Goal: Information Seeking & Learning: Learn about a topic

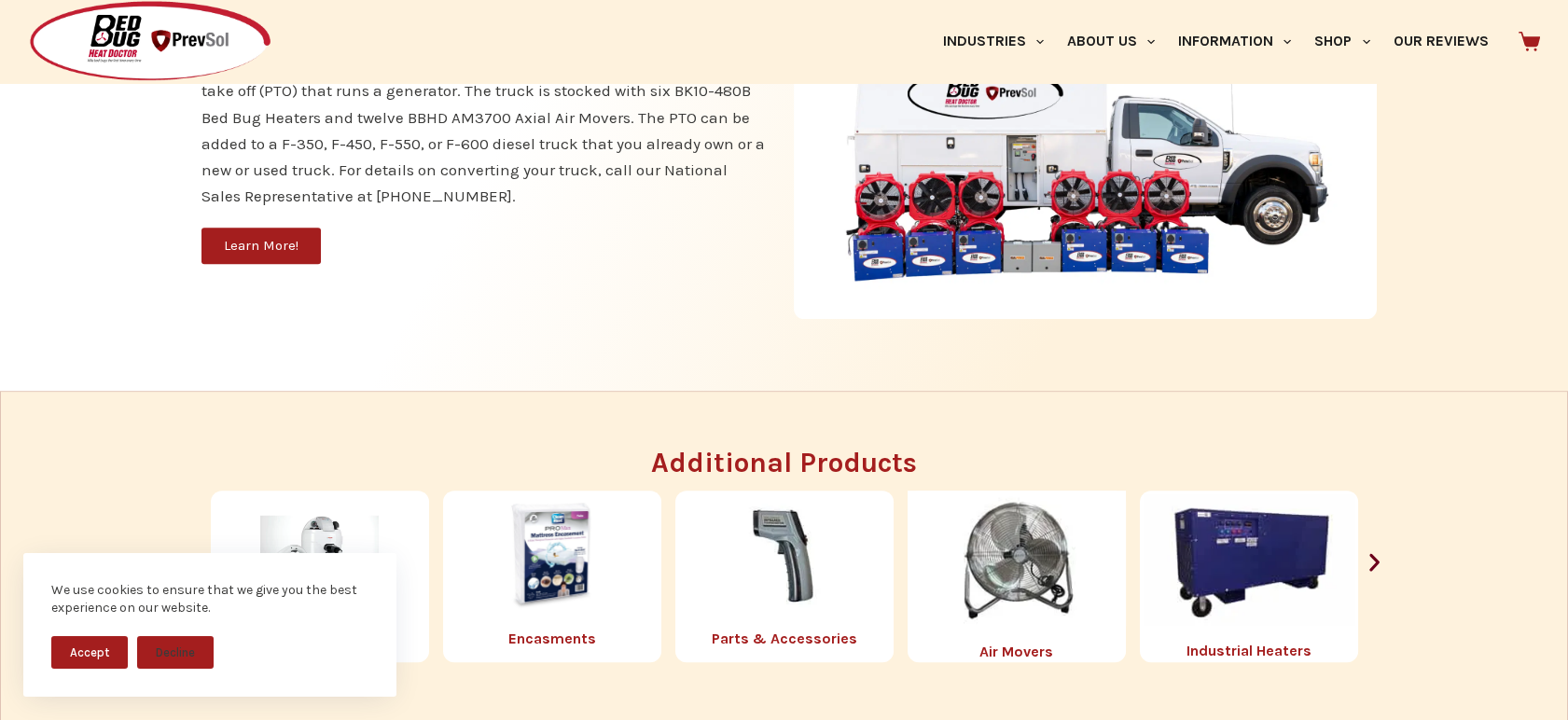
scroll to position [1852, 0]
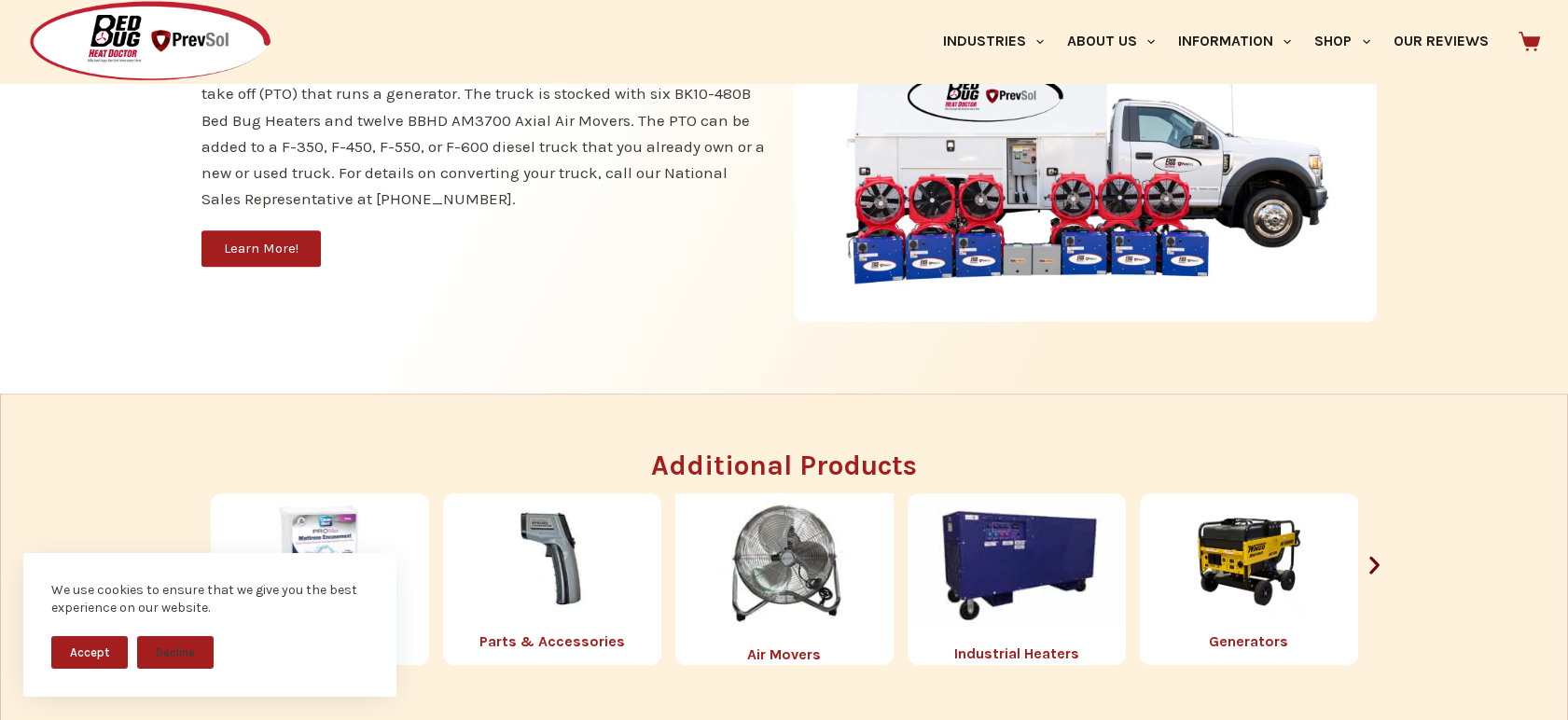
click at [784, 585] on img "1 / 8" at bounding box center [784, 560] width 218 height 135
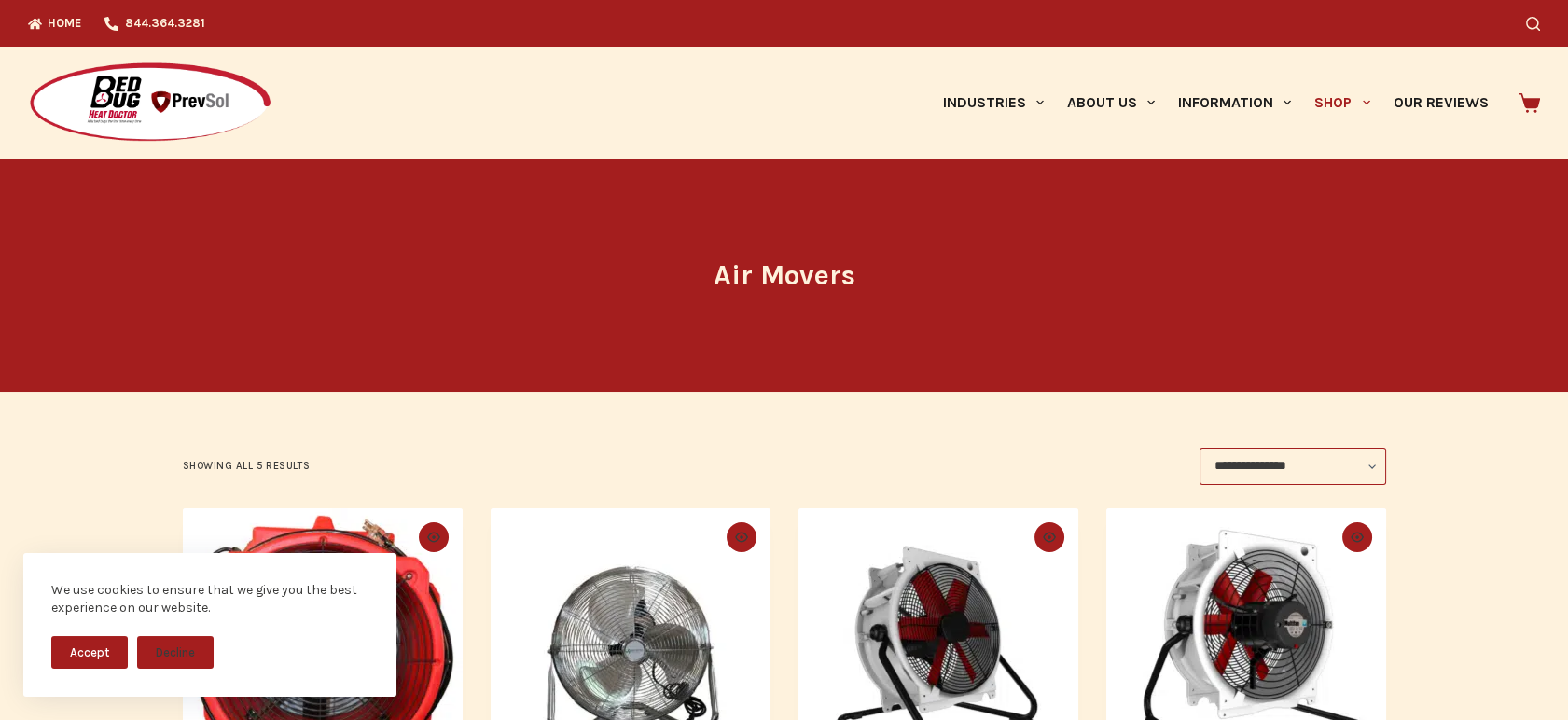
click at [1345, 105] on link "Shop" at bounding box center [1342, 102] width 78 height 112
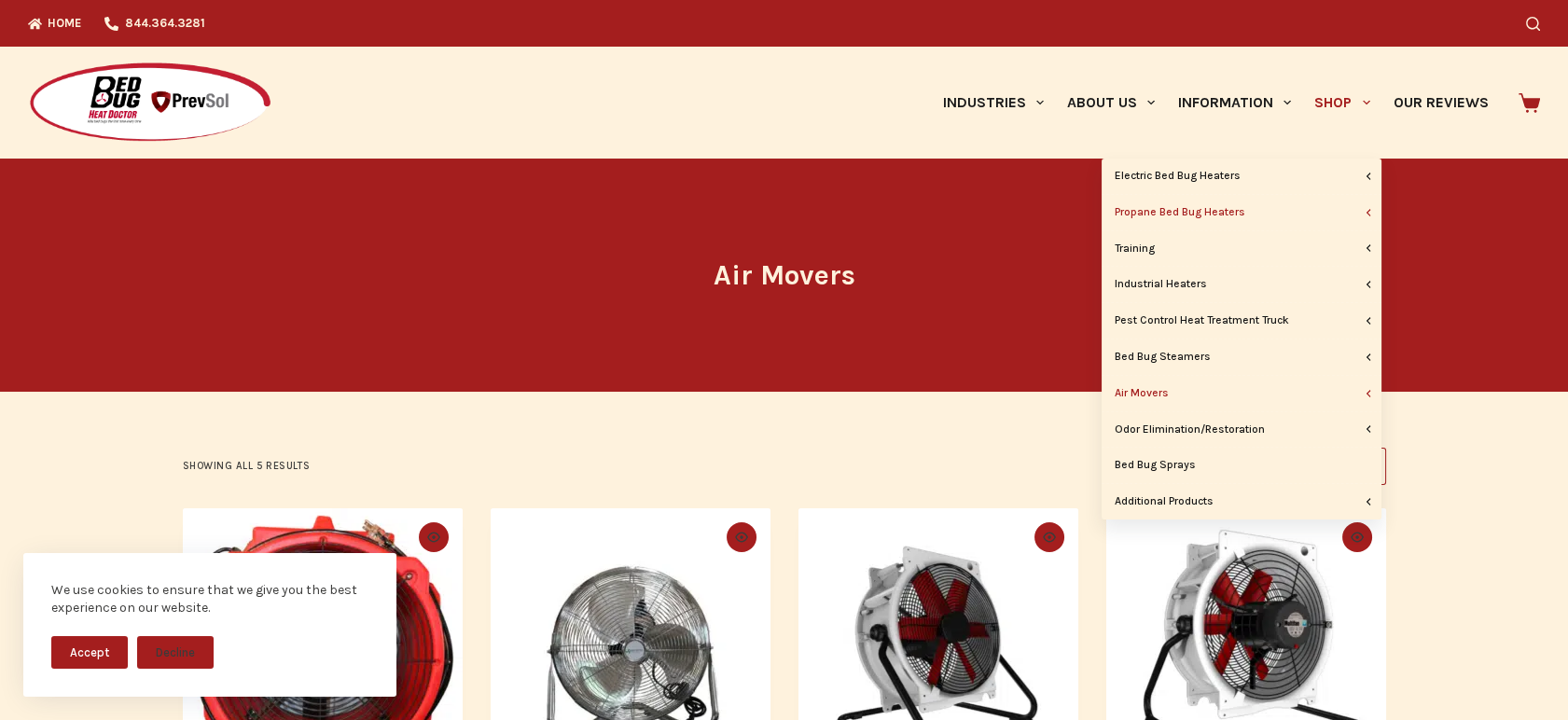
click at [1238, 216] on link "Propane Bed Bug Heaters" at bounding box center [1241, 212] width 280 height 36
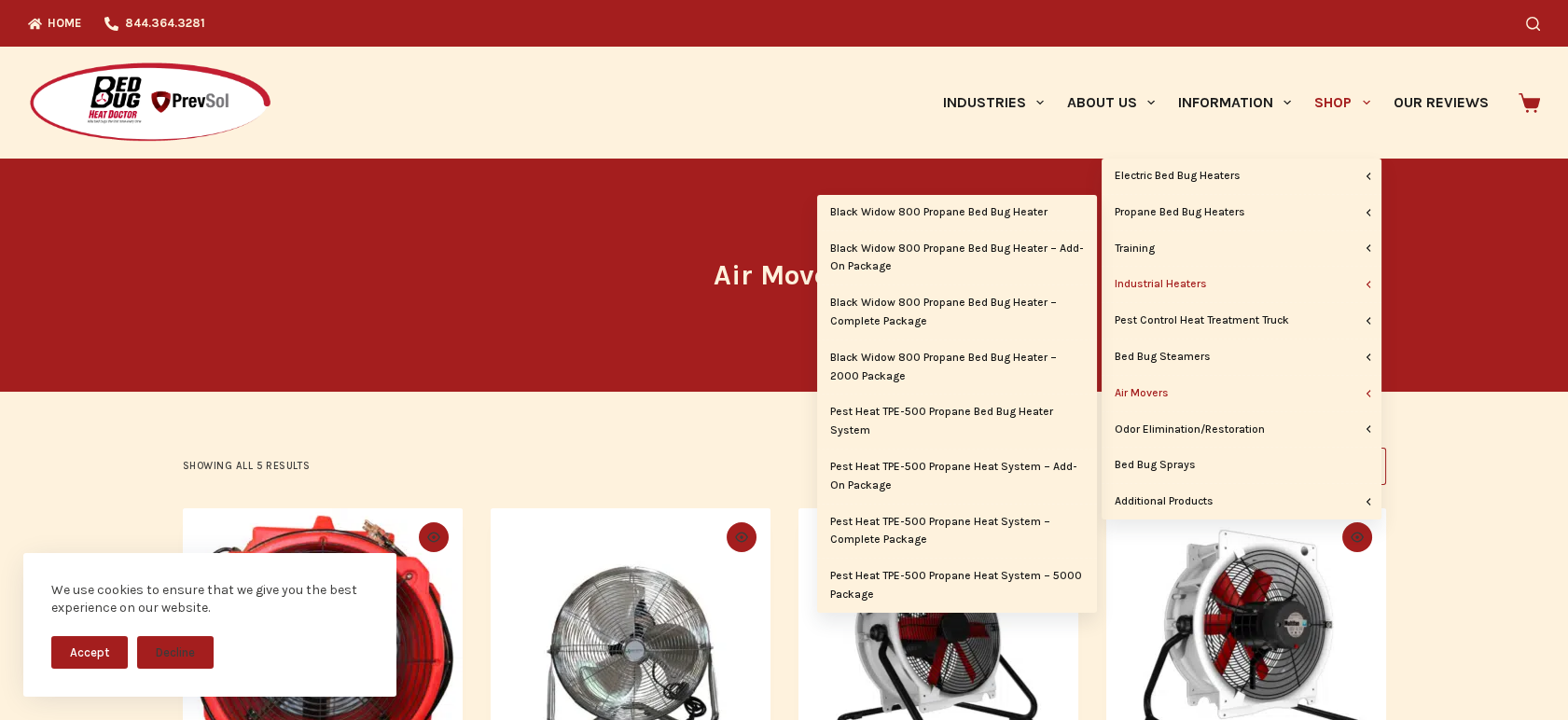
click at [1213, 287] on link "Industrial Heaters" at bounding box center [1241, 284] width 280 height 36
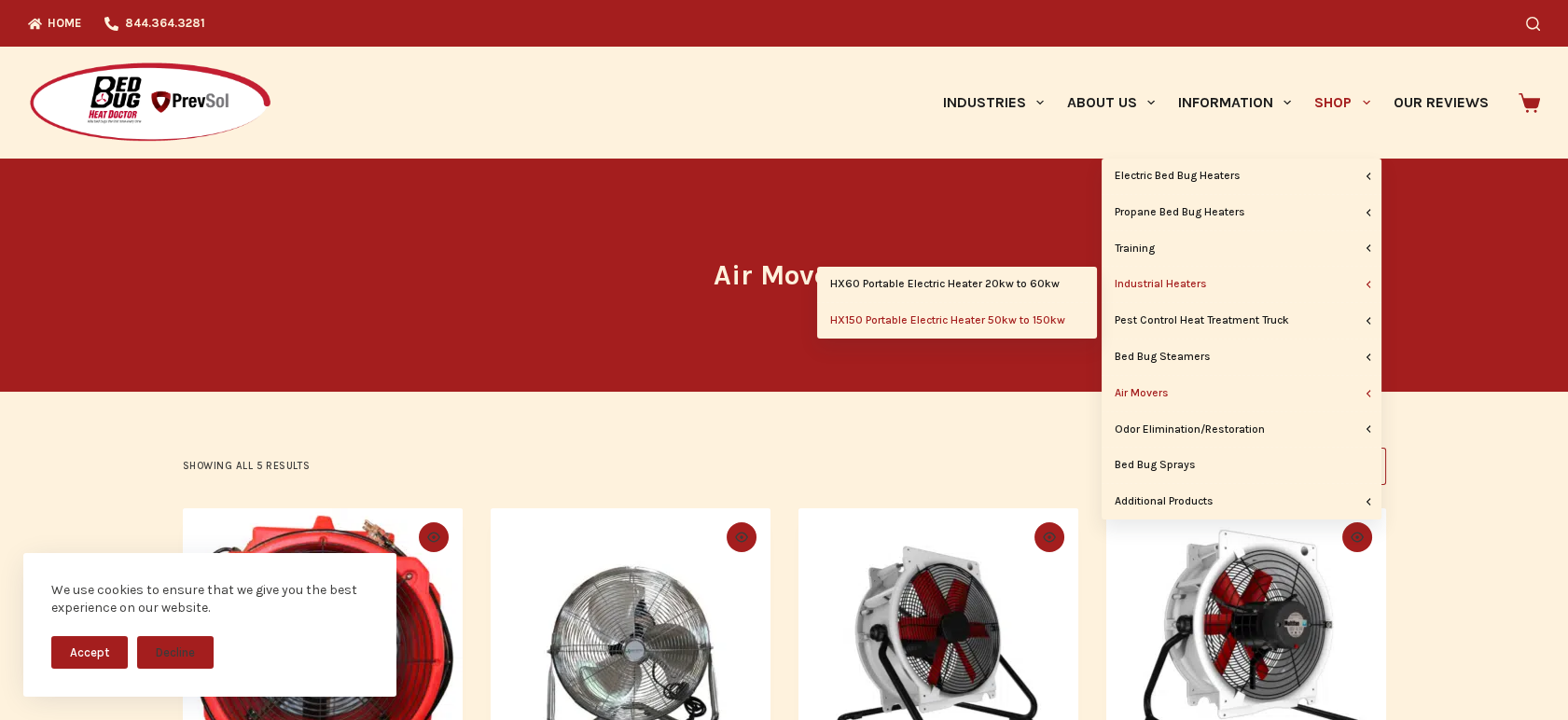
click at [1053, 329] on link "HX150 Portable Electric Heater 50kw to 150kw" at bounding box center [956, 321] width 280 height 36
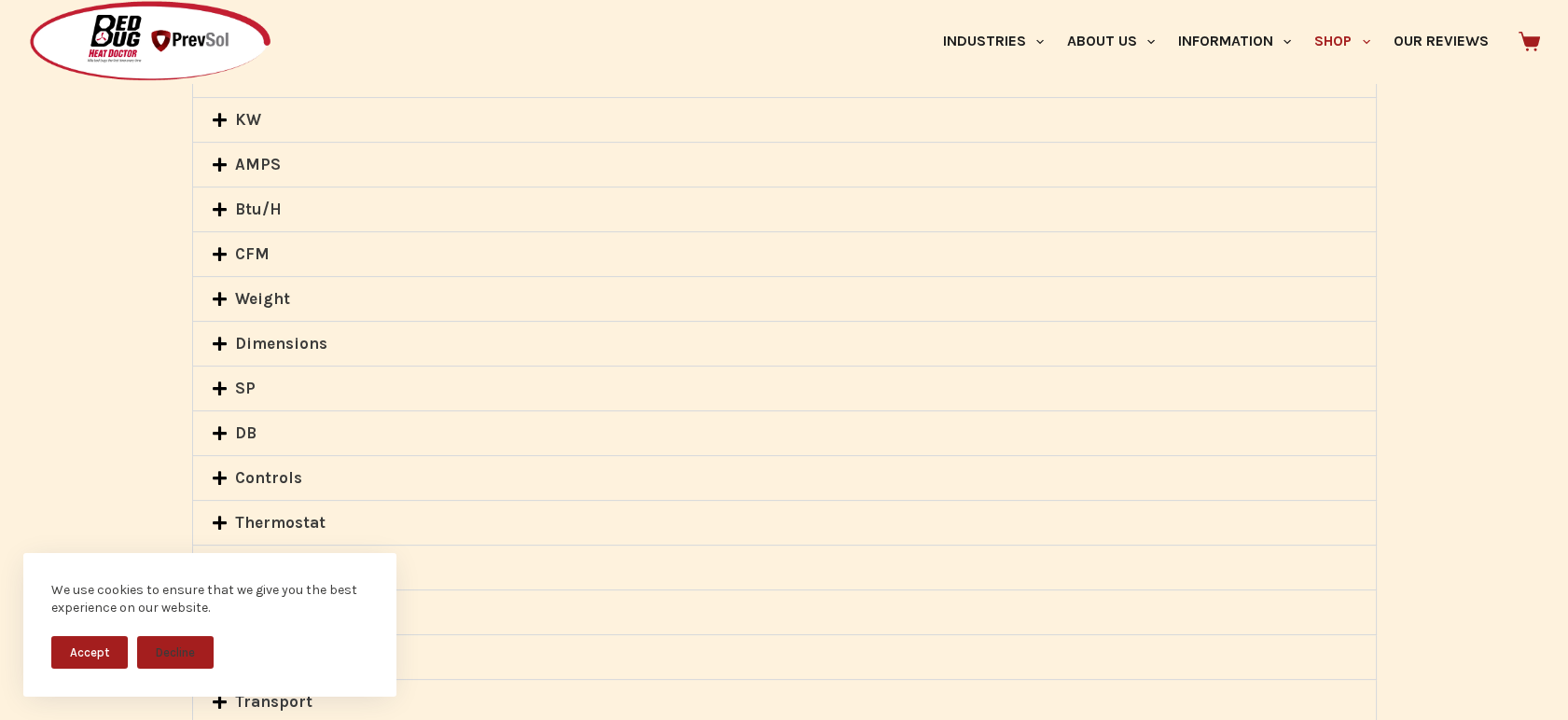
scroll to position [1336, 0]
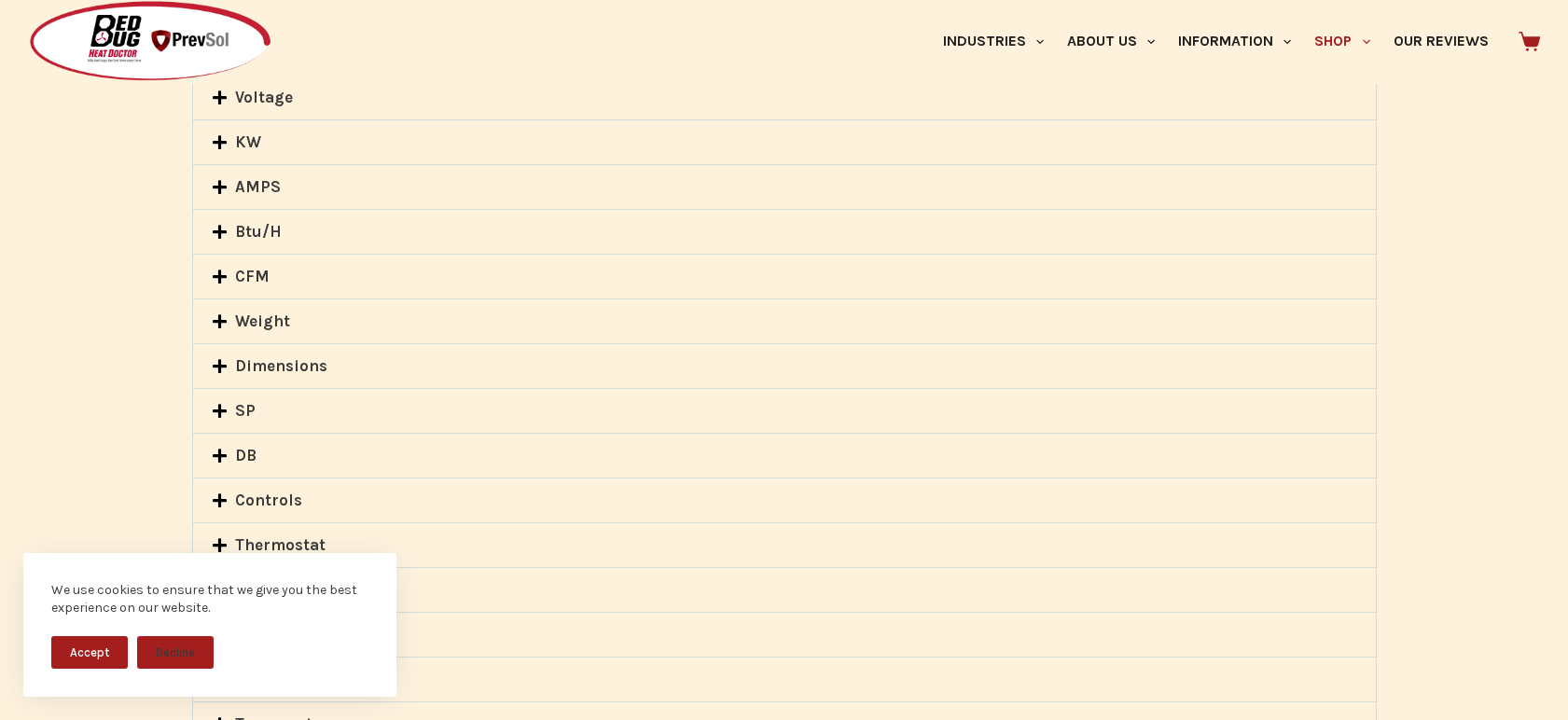
click at [281, 318] on link "Weight" at bounding box center [263, 320] width 55 height 19
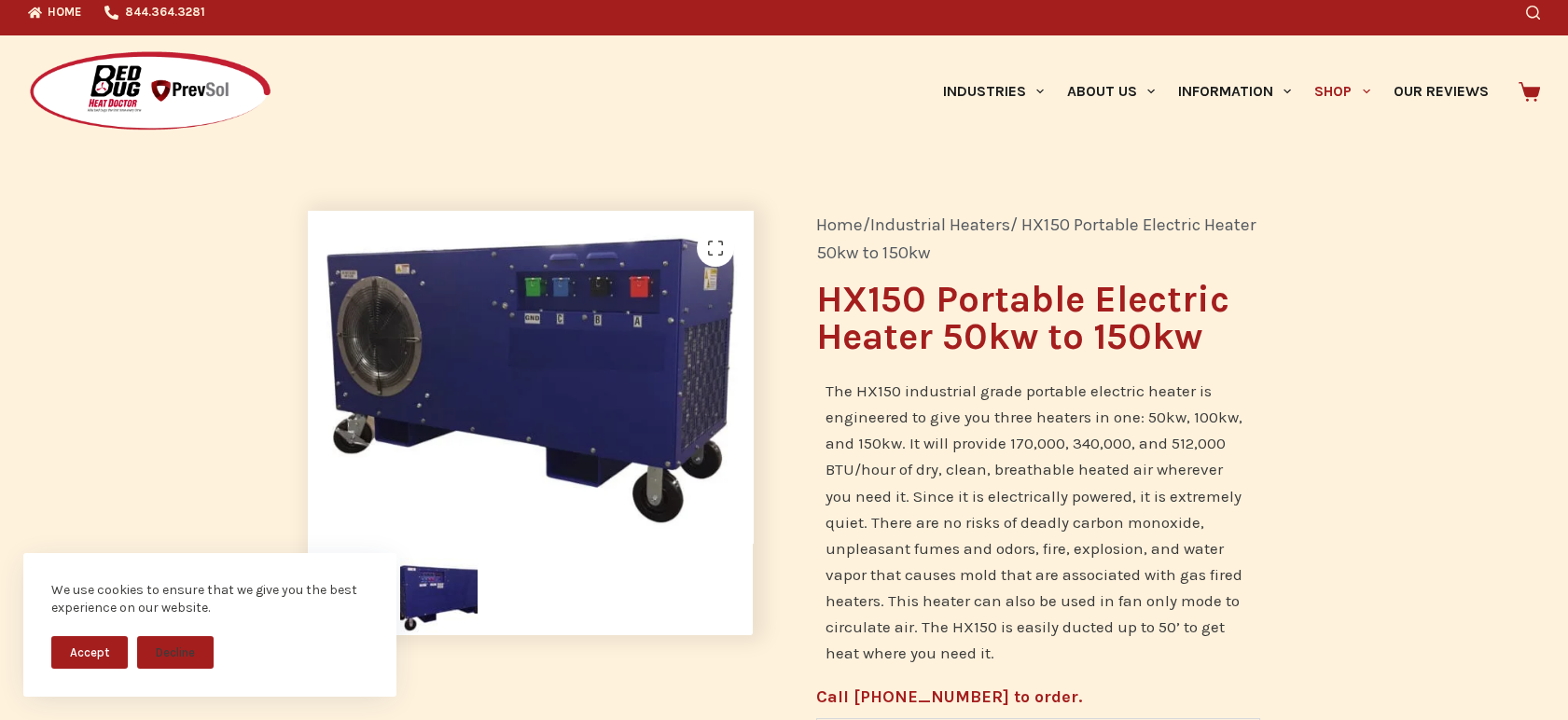
scroll to position [0, 0]
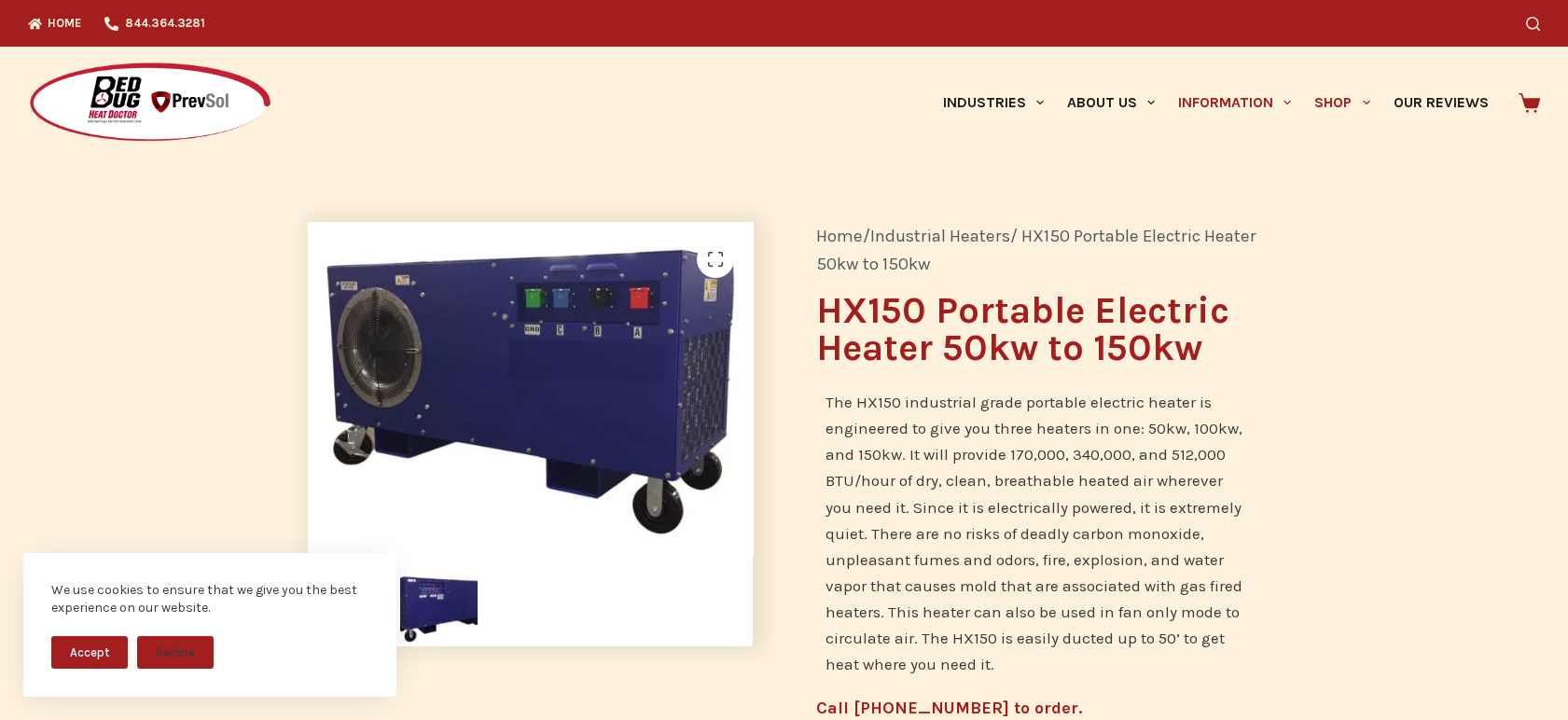
click at [1237, 100] on link "Information" at bounding box center [1235, 102] width 136 height 112
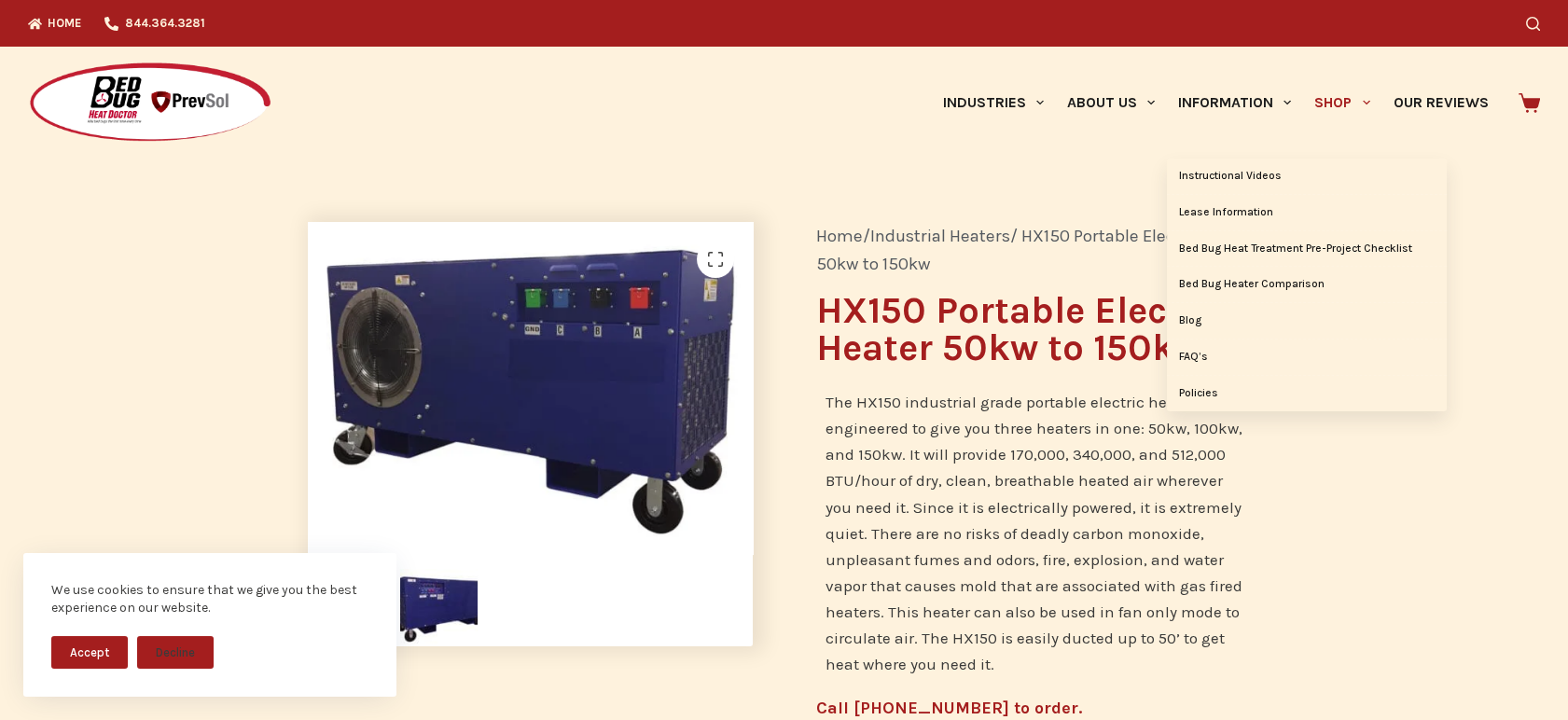
click at [1362, 106] on span "Primary" at bounding box center [1366, 103] width 23 height 23
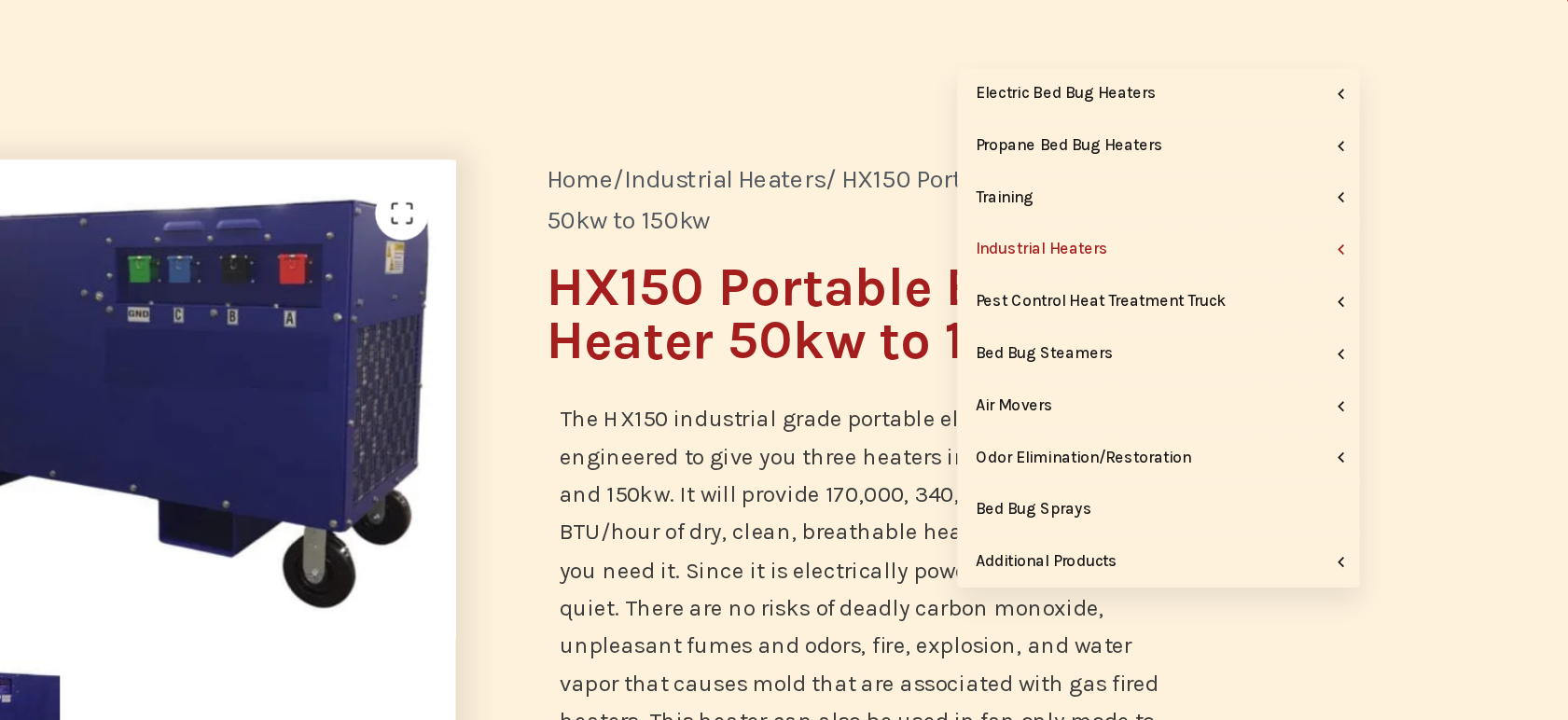
scroll to position [1, 0]
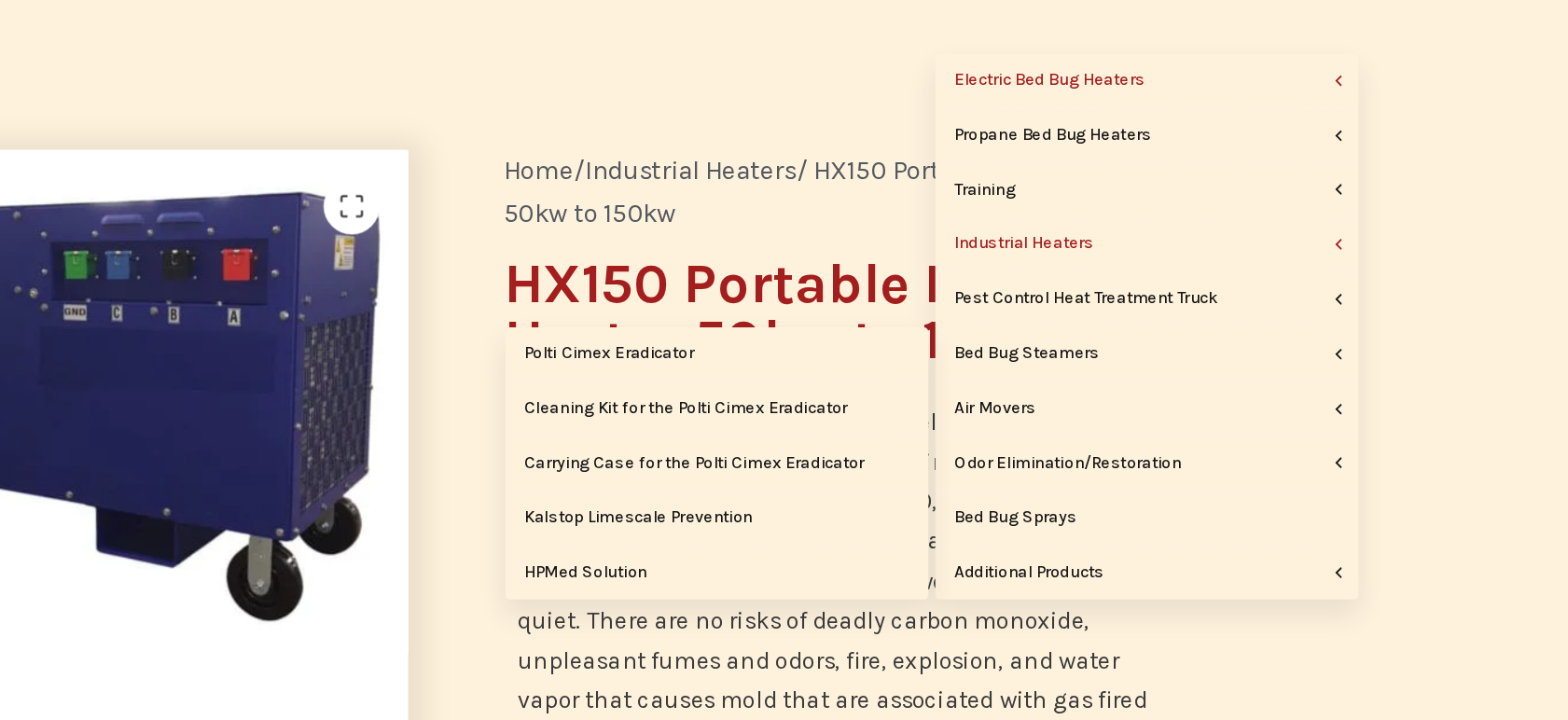
click at [1224, 172] on link "Electric Bed Bug Heaters" at bounding box center [1241, 176] width 280 height 36
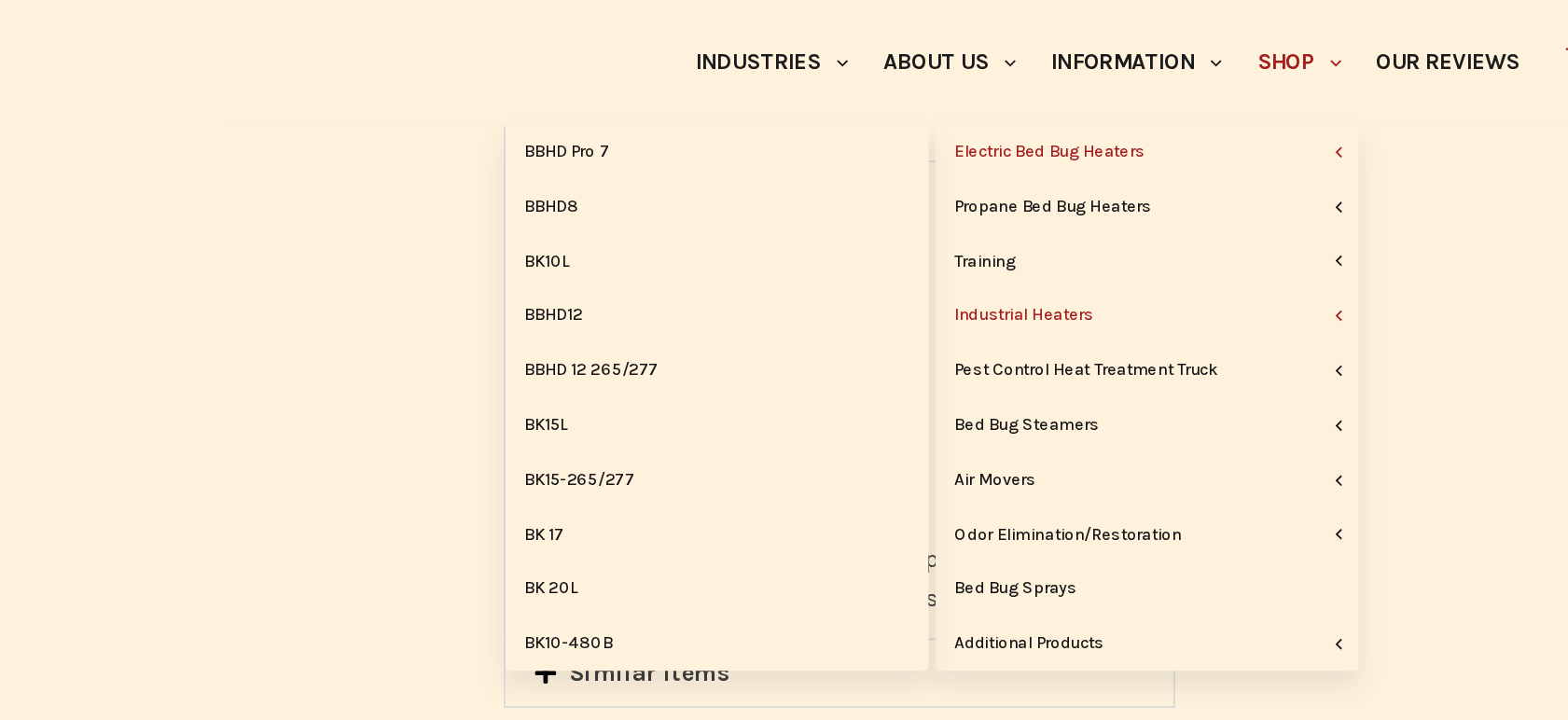
scroll to position [657, 0]
click at [875, 86] on link "BBHD Pro 7" at bounding box center [956, 101] width 280 height 36
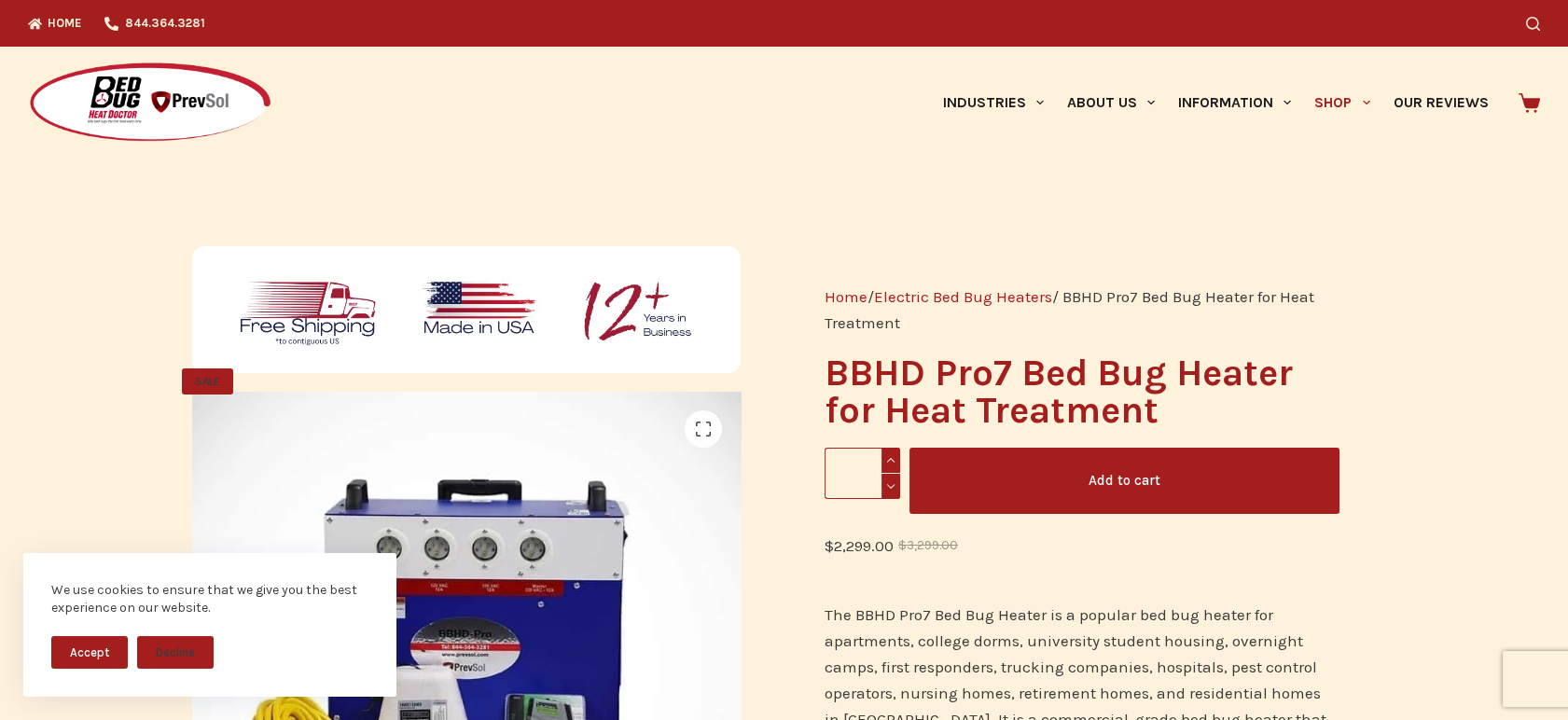
click at [1329, 103] on link "Shop" at bounding box center [1342, 102] width 78 height 112
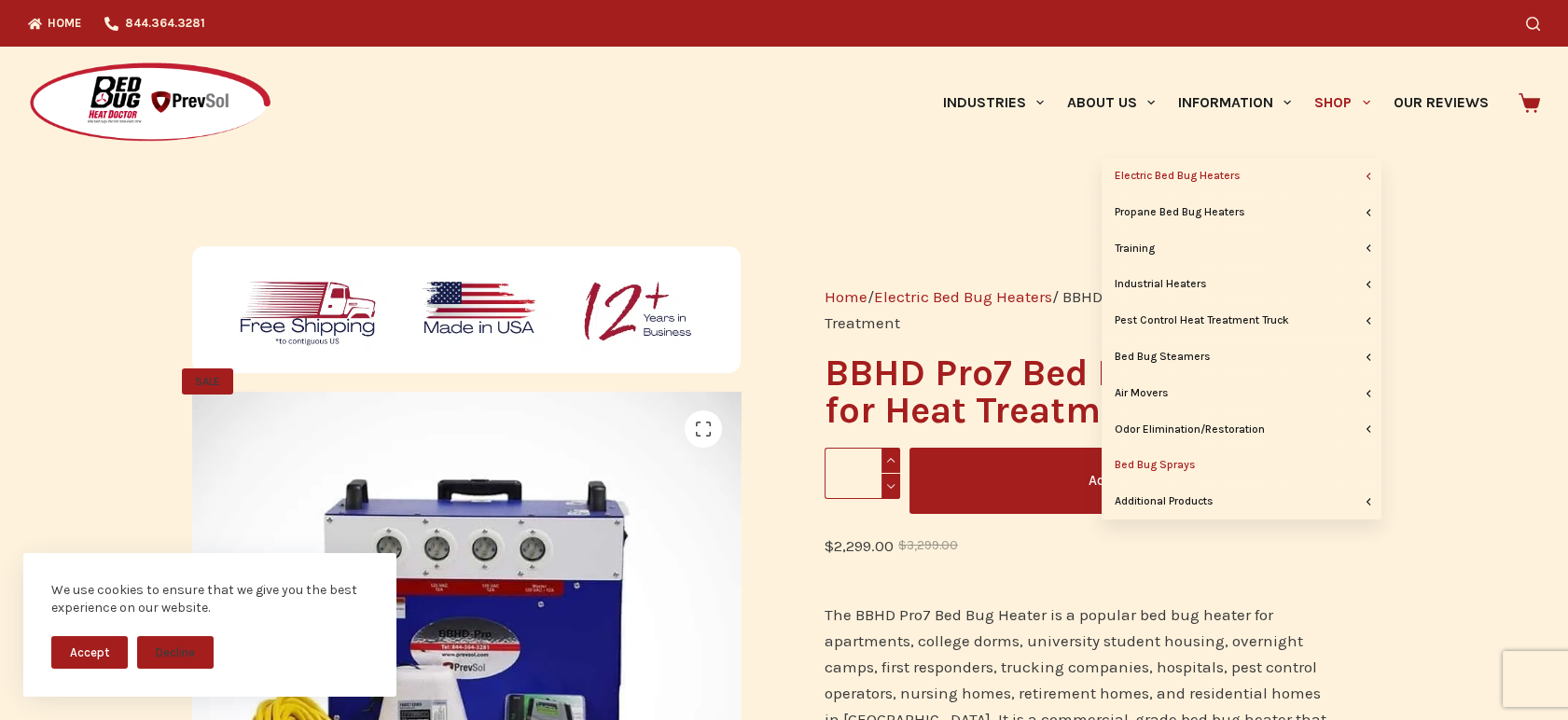
click at [1201, 467] on link "Bed Bug Sprays" at bounding box center [1241, 465] width 280 height 36
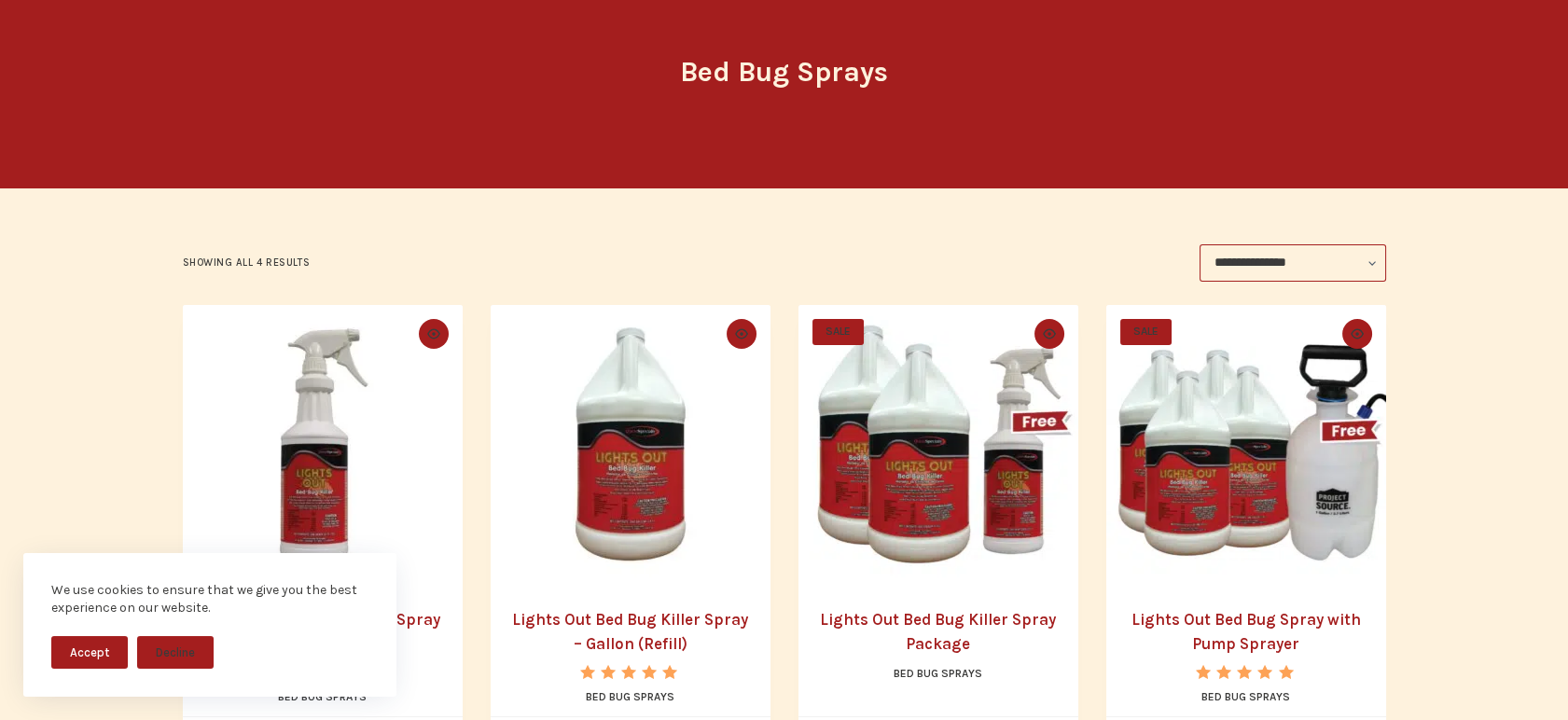
scroll to position [212, 0]
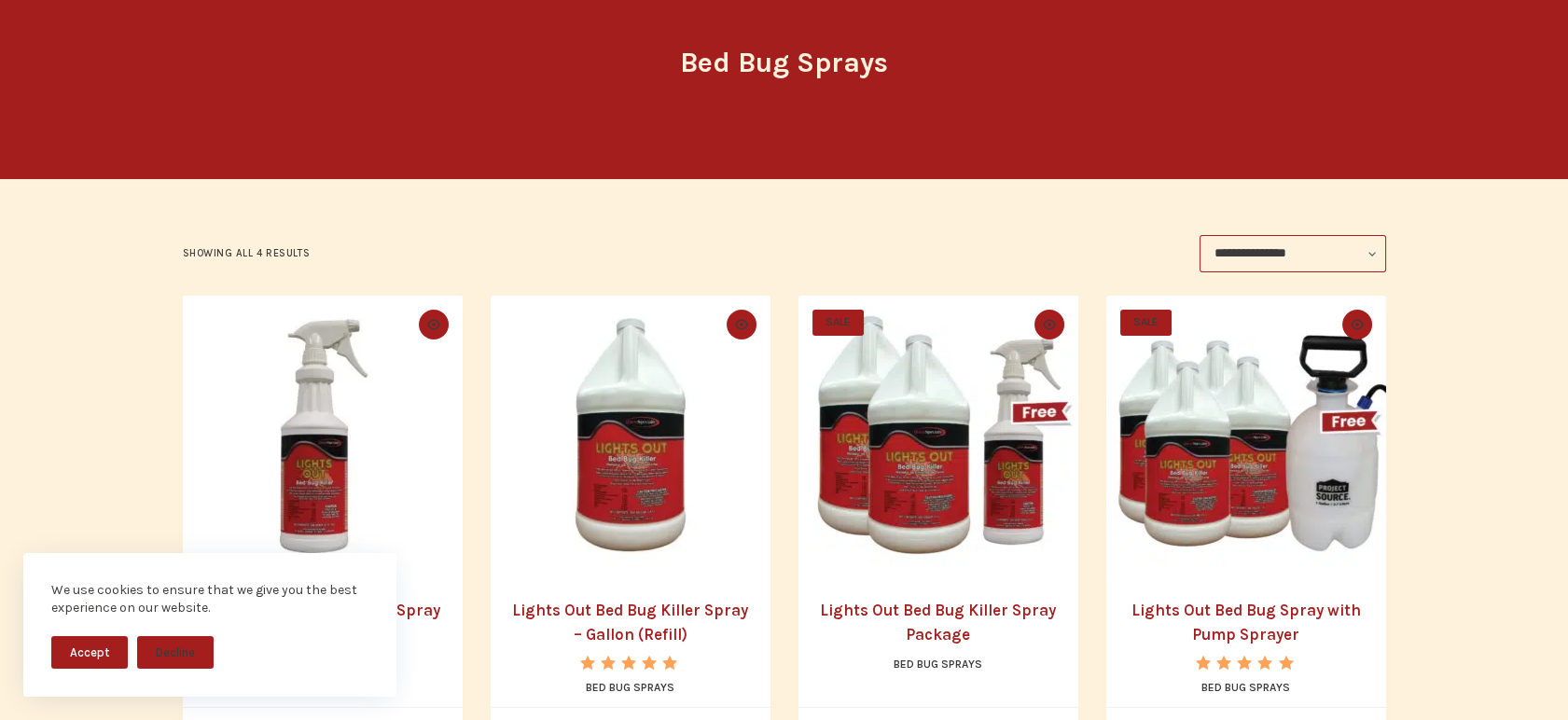
click at [360, 461] on img "Lights Out Bed Bug Killer Spray - 32 oz." at bounding box center [322, 435] width 280 height 280
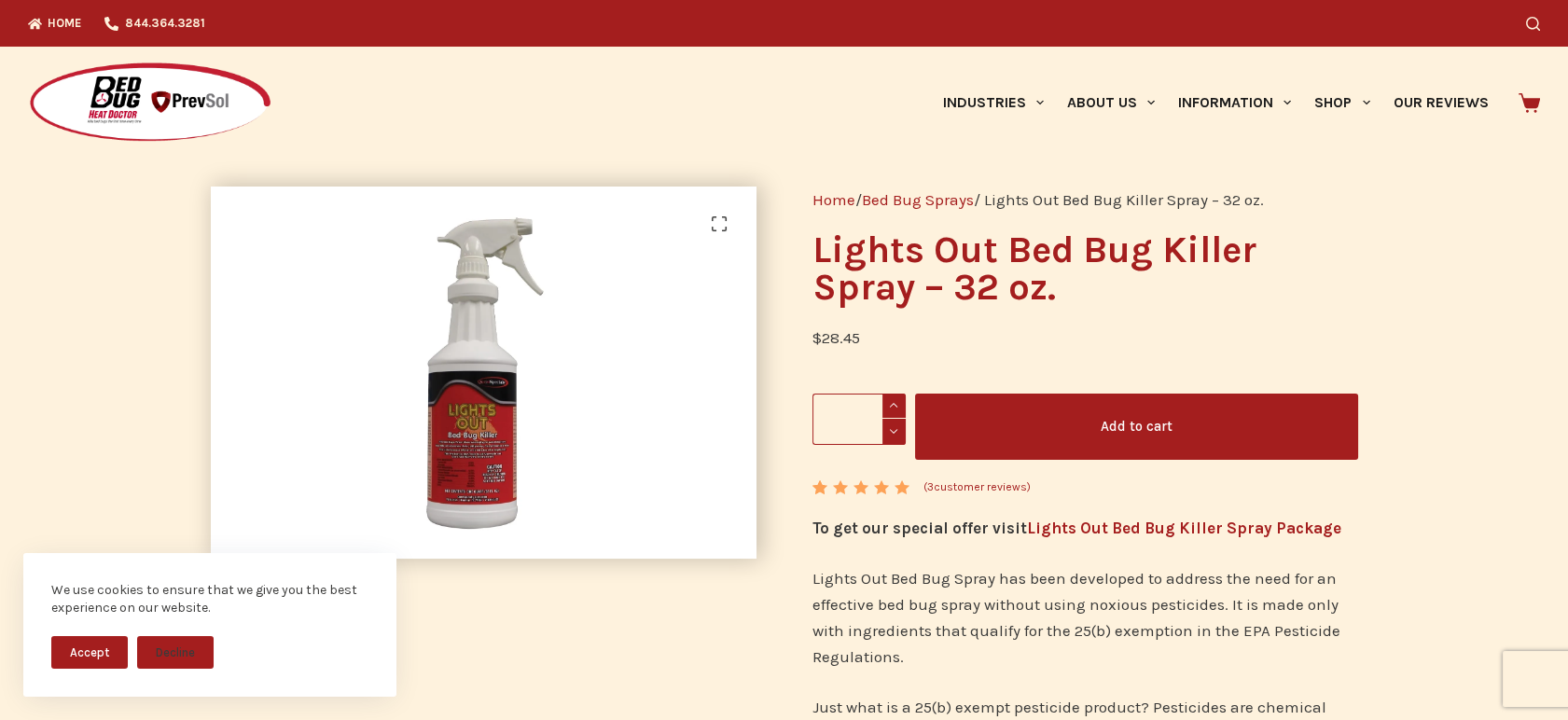
click at [978, 489] on link "( 3 customer reviews)" at bounding box center [977, 487] width 108 height 19
click at [1117, 120] on link "About Us" at bounding box center [1111, 102] width 111 height 112
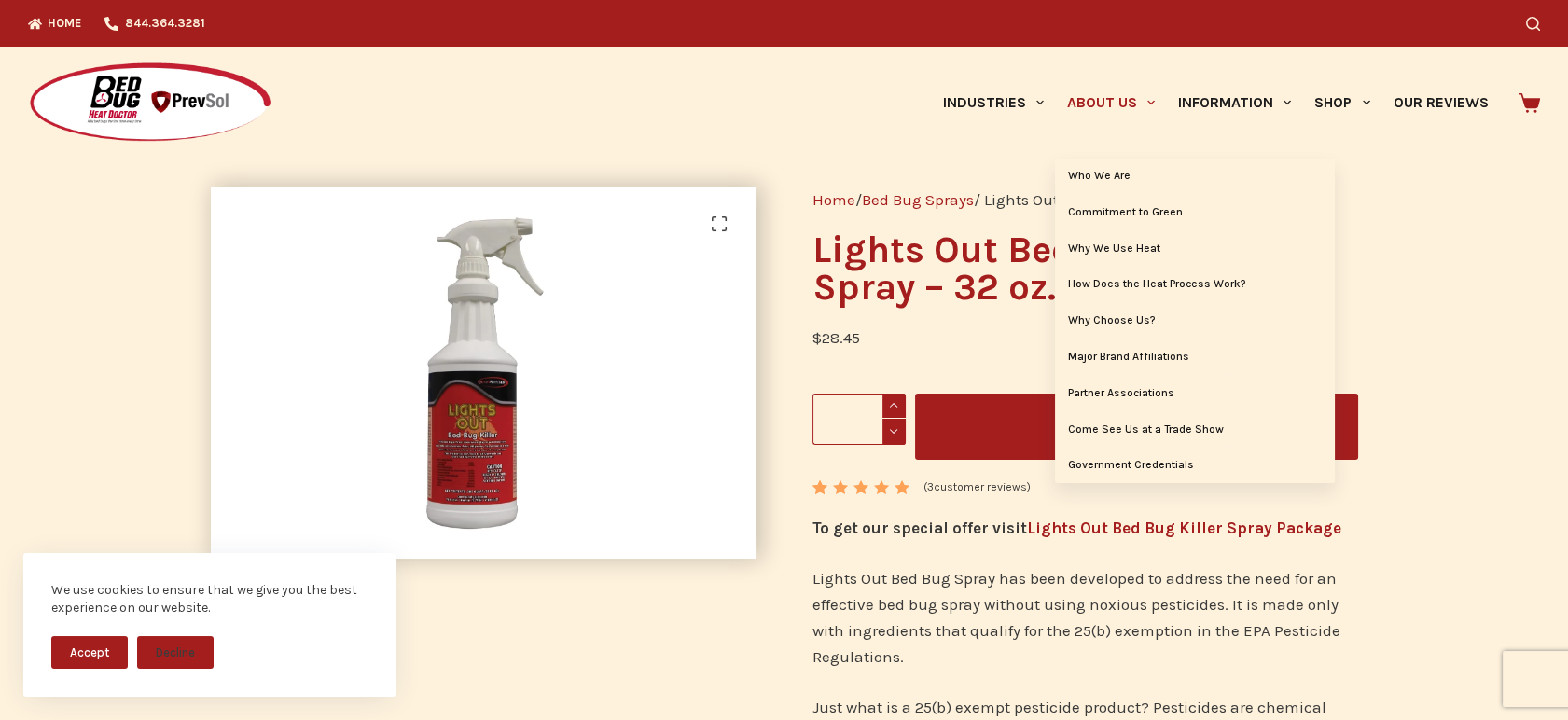
click at [1097, 116] on link "About Us" at bounding box center [1111, 102] width 111 height 112
click at [1108, 84] on link "About Us" at bounding box center [1111, 102] width 111 height 112
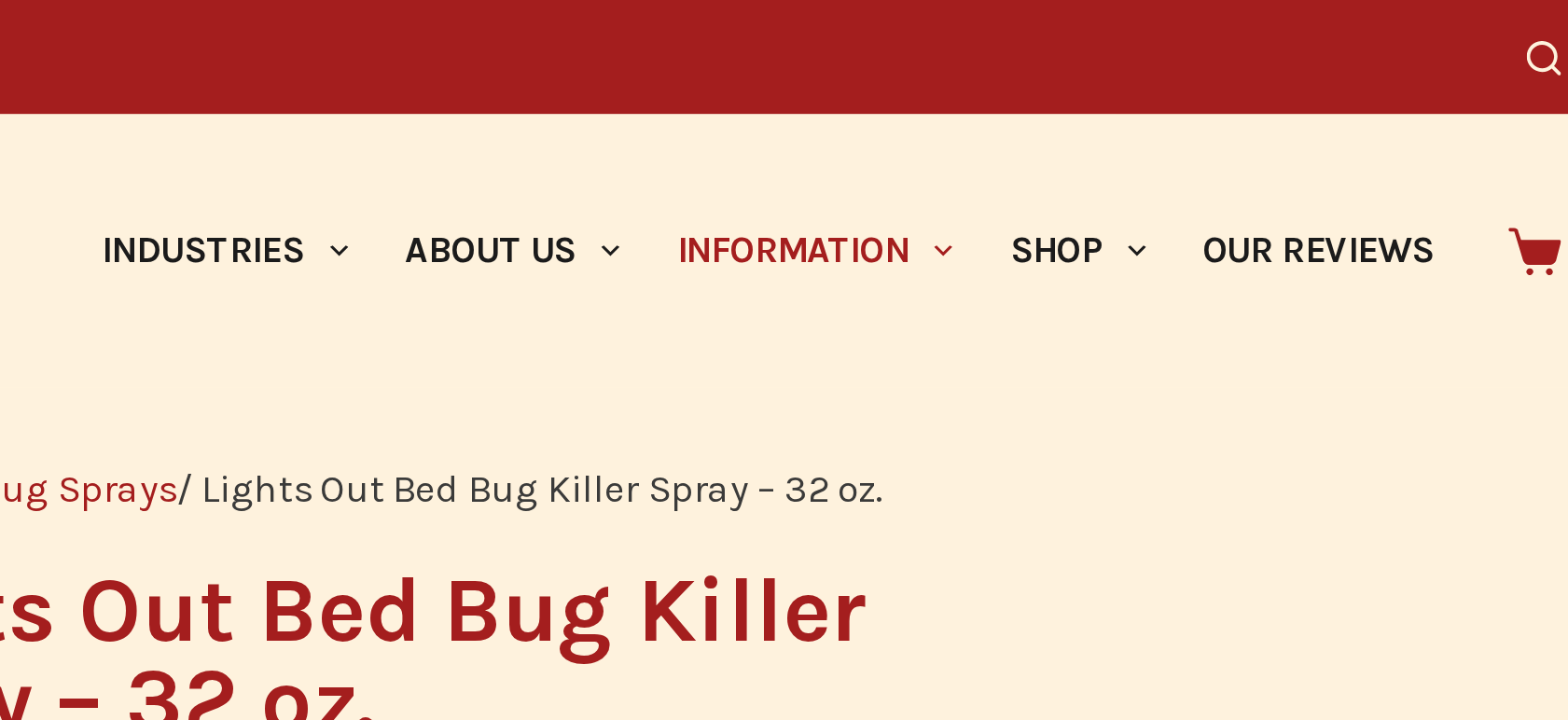
click at [1296, 107] on span "Primary" at bounding box center [1287, 103] width 23 height 23
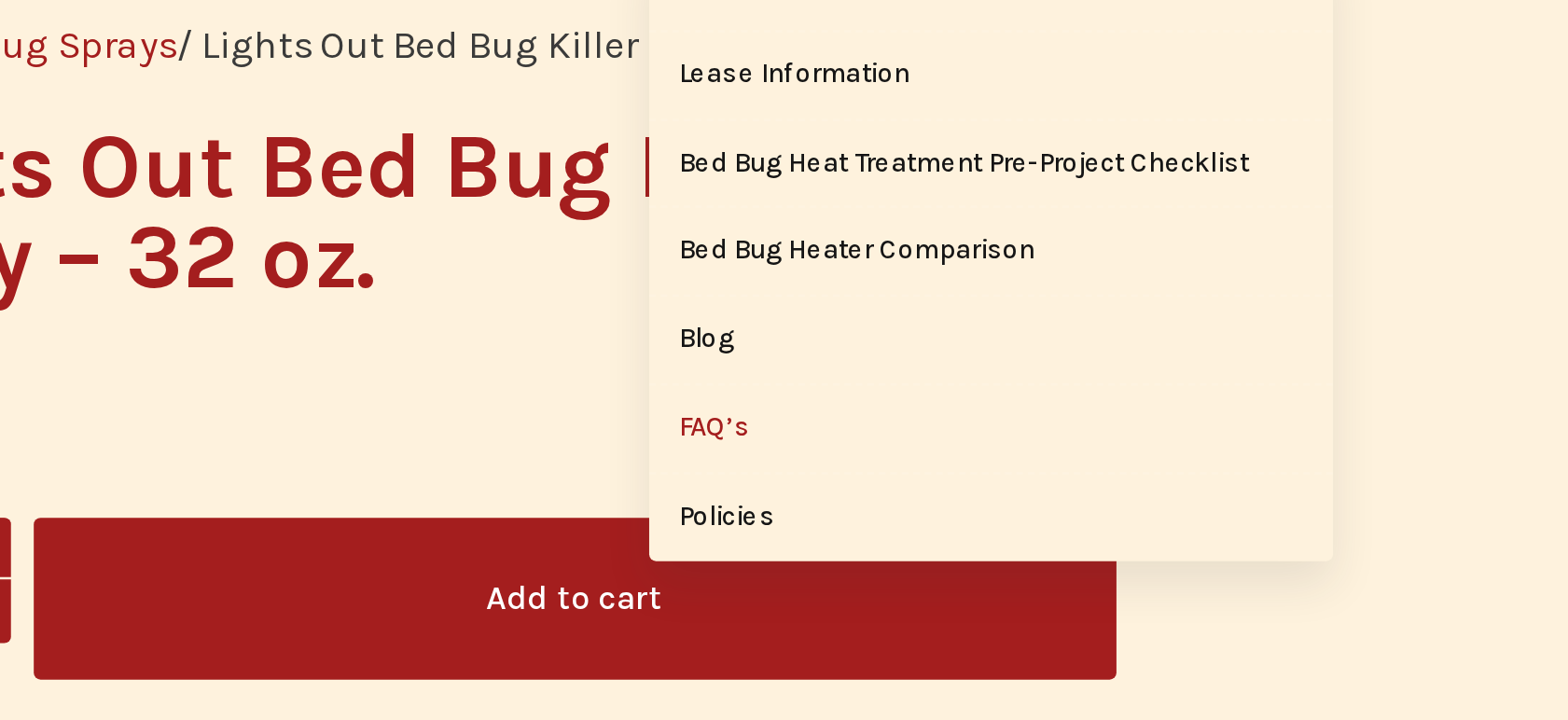
click at [1201, 363] on link "FAQ’s" at bounding box center [1306, 358] width 280 height 36
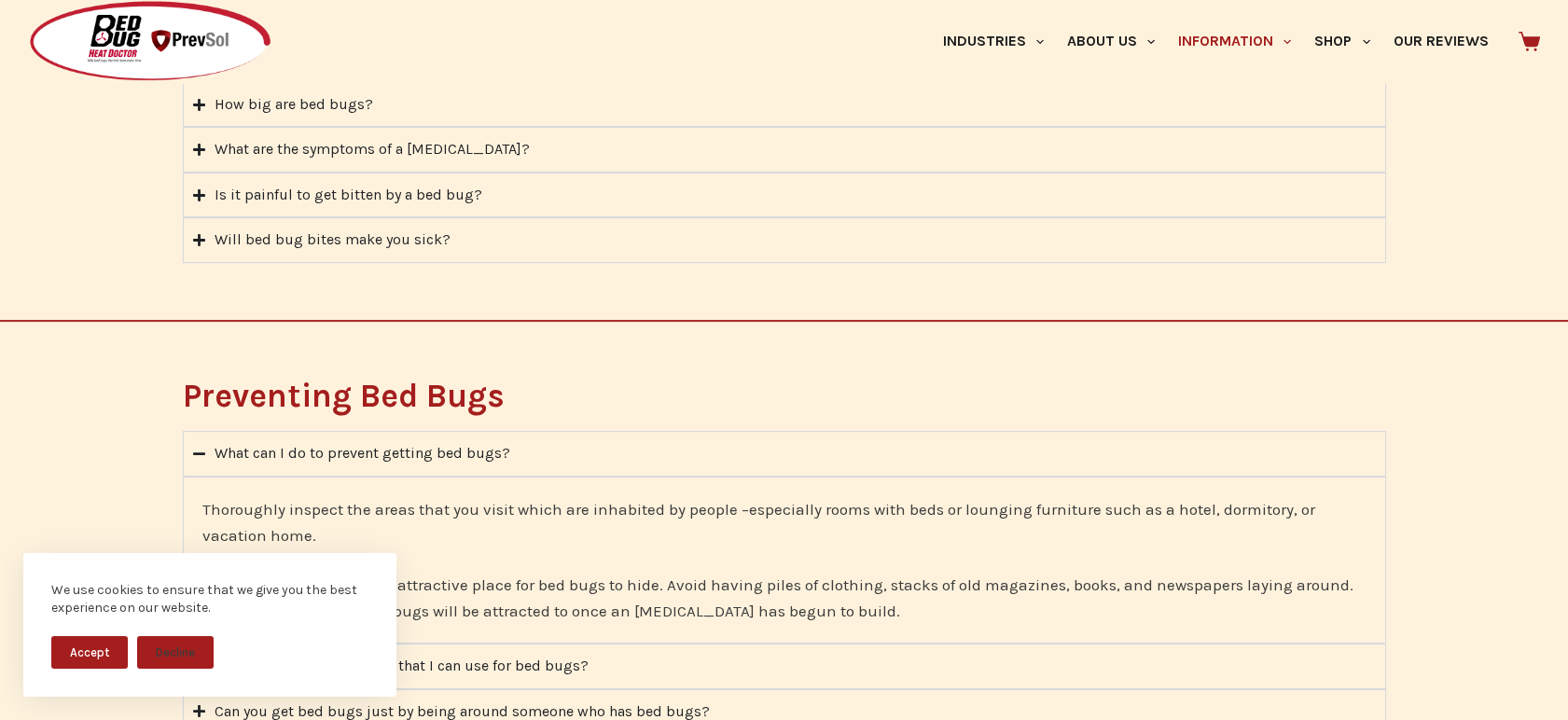
scroll to position [976, 0]
click at [710, 235] on summary "Will bed bug bites make you sick?" at bounding box center [784, 238] width 1203 height 44
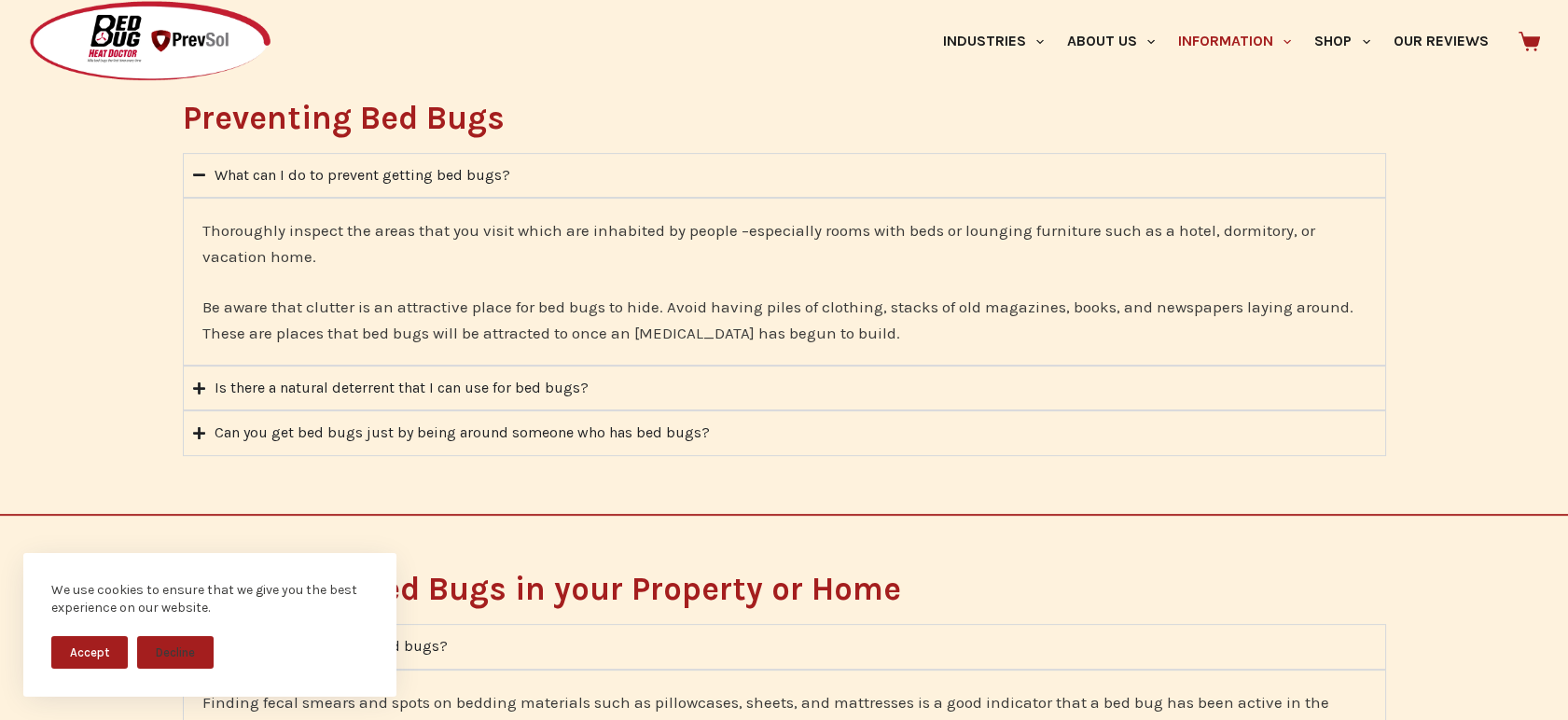
scroll to position [1350, 0]
click at [675, 381] on summary "Is there a natural deterrent that I can use for bed bugs?" at bounding box center [784, 386] width 1203 height 44
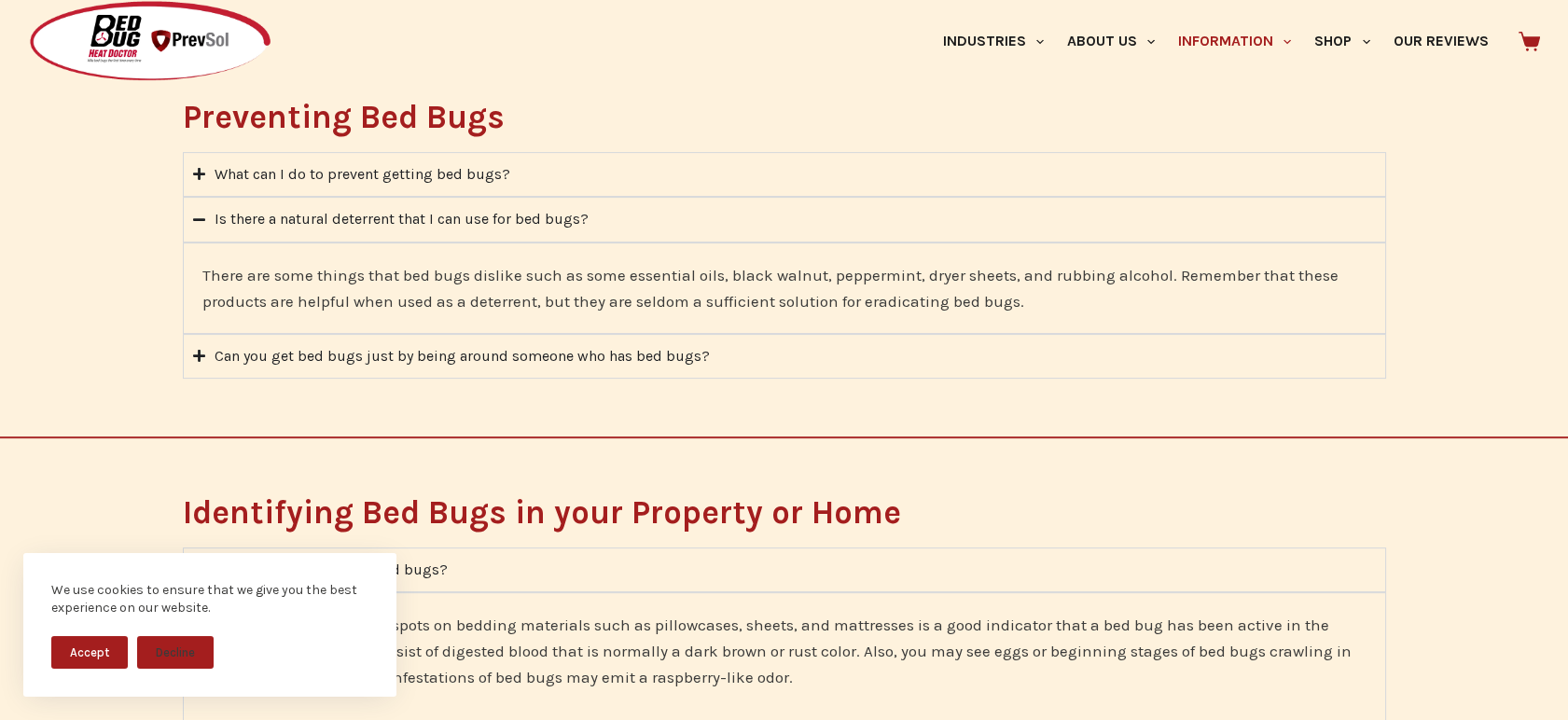
click at [687, 357] on div "Can you get bed bugs just by being around someone who has bed bugs?" at bounding box center [461, 356] width 495 height 25
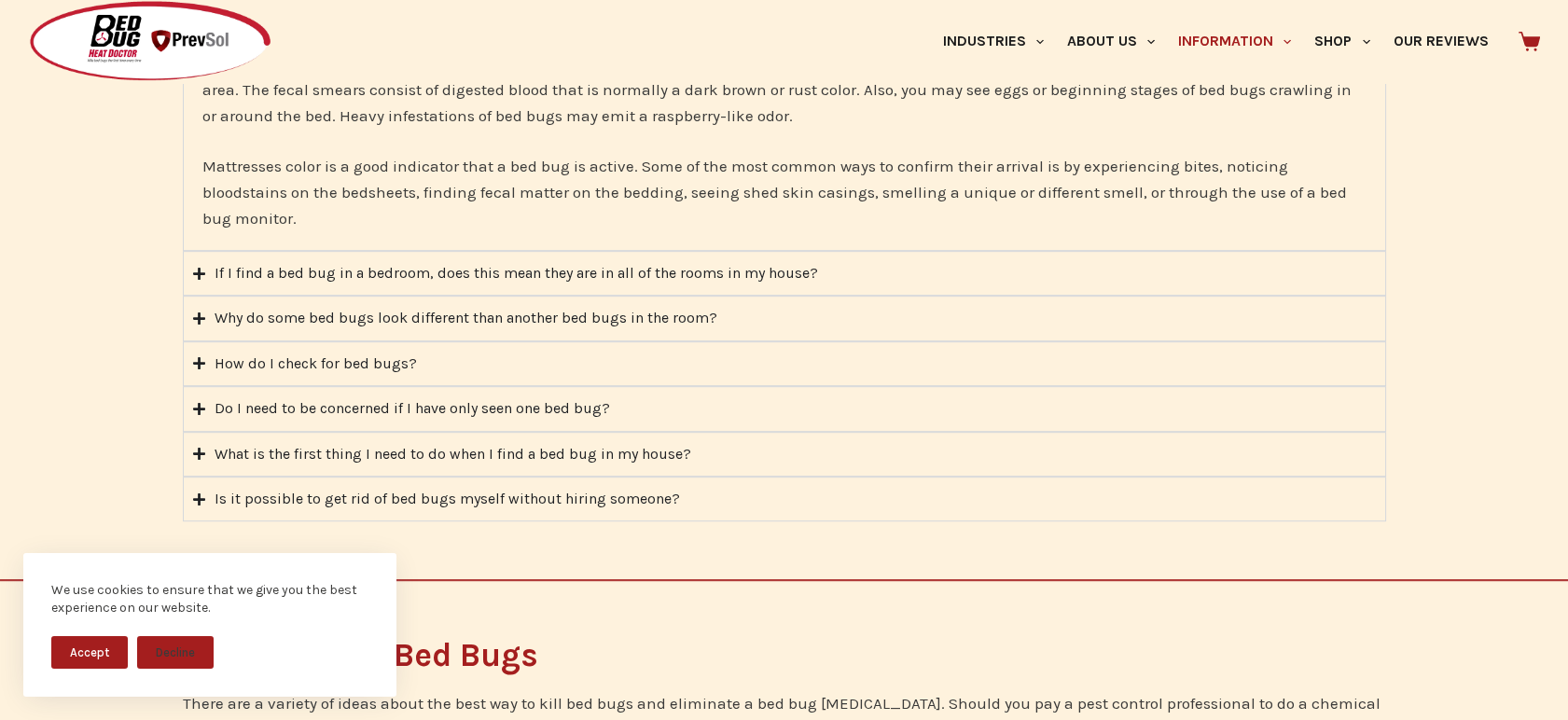
scroll to position [1916, 0]
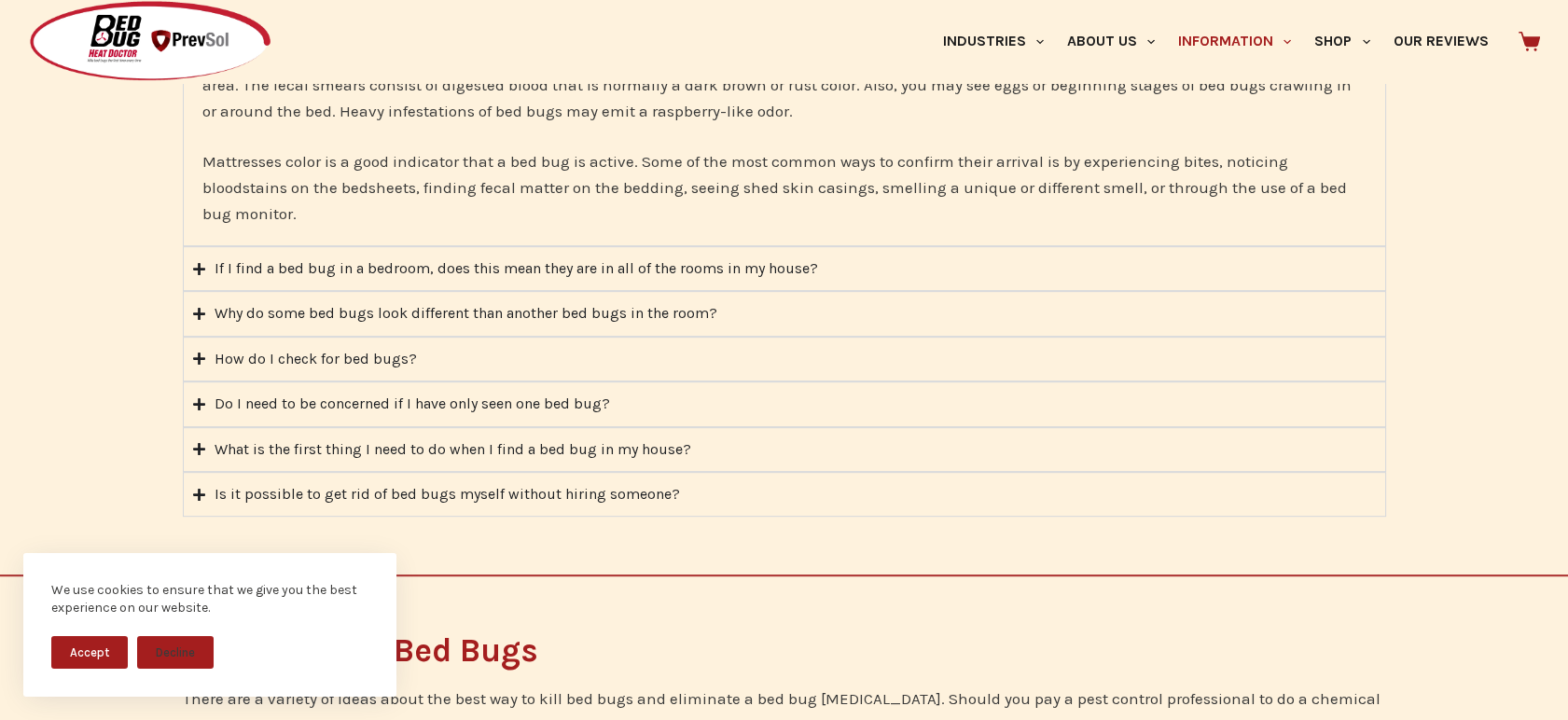
click at [684, 405] on summary "Do I need to be concerned if I have only seen one bed bug?" at bounding box center [784, 403] width 1203 height 44
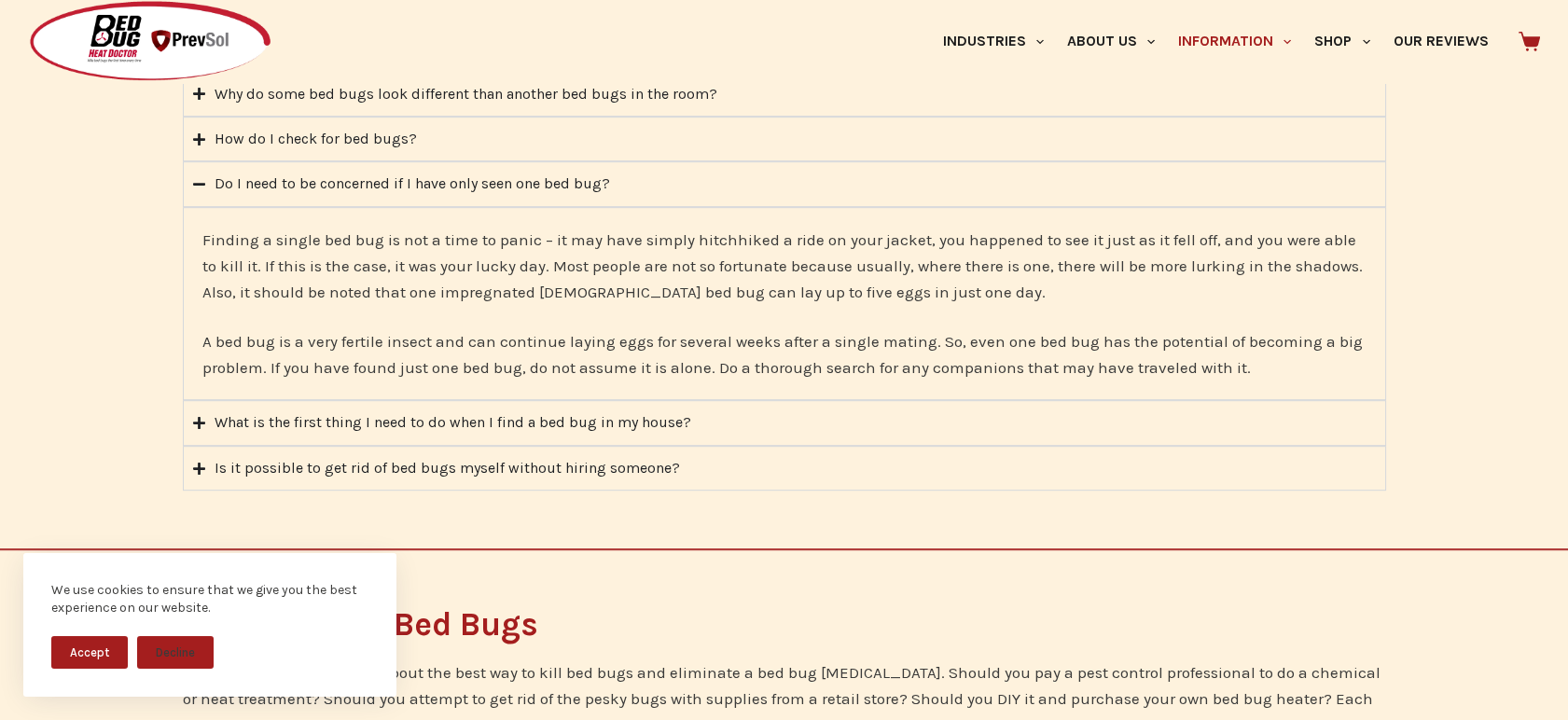
click at [666, 430] on div "What is the first thing I need to do when I find a bed bug in my house?" at bounding box center [453, 422] width 476 height 25
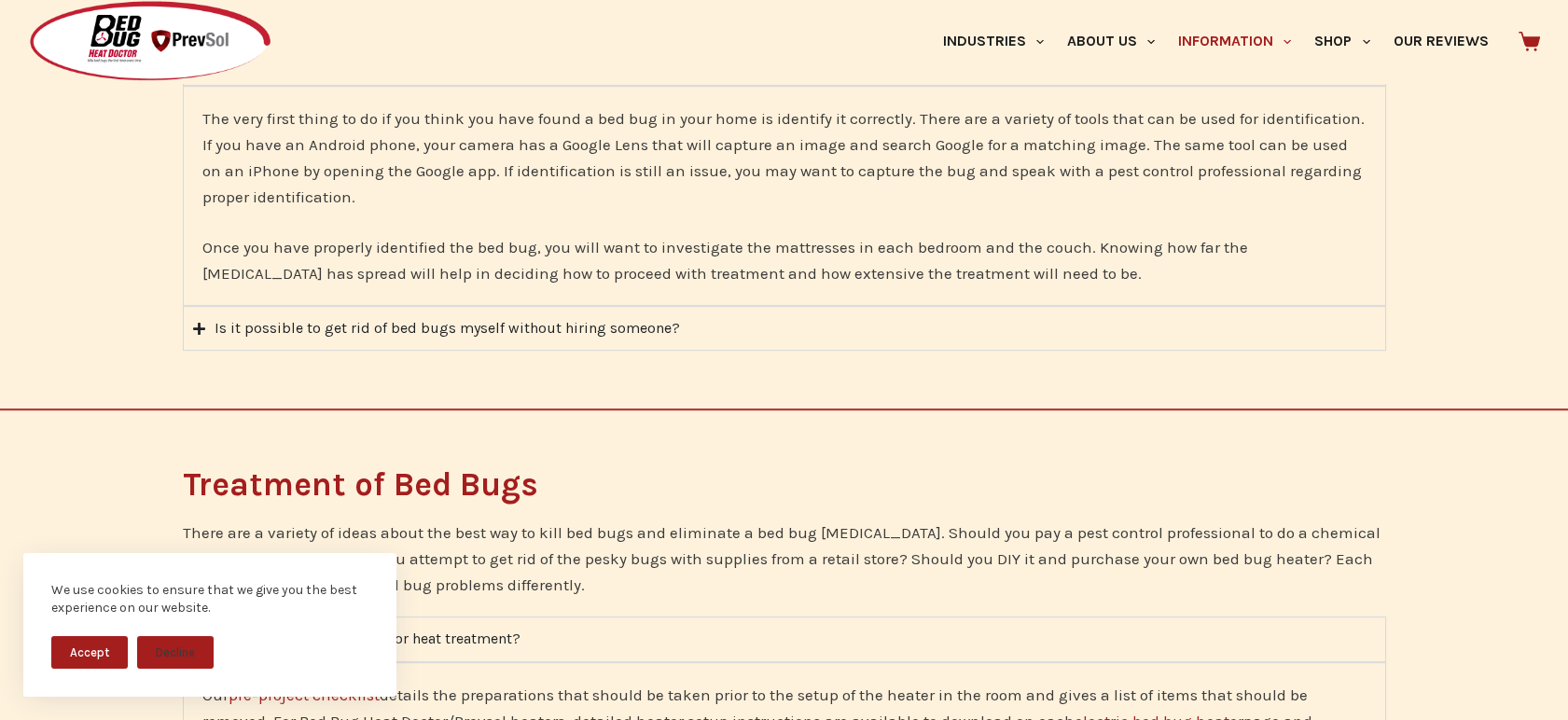
scroll to position [2081, 0]
click at [690, 328] on summary "Is it possible to get rid of bed bugs myself without hiring someone?" at bounding box center [784, 329] width 1203 height 44
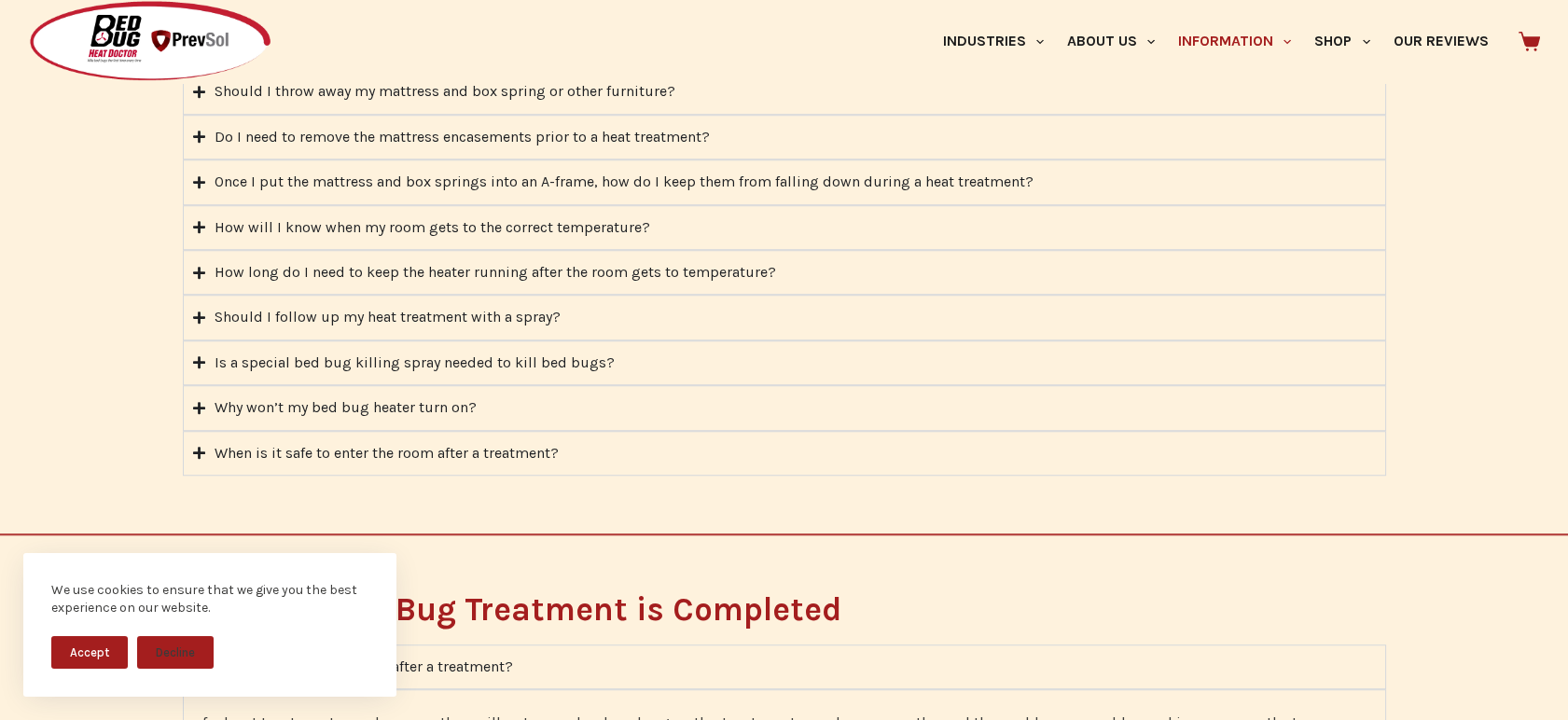
scroll to position [2949, 0]
click at [590, 462] on summary "When is it safe to enter the room after a treatment?" at bounding box center [784, 450] width 1203 height 44
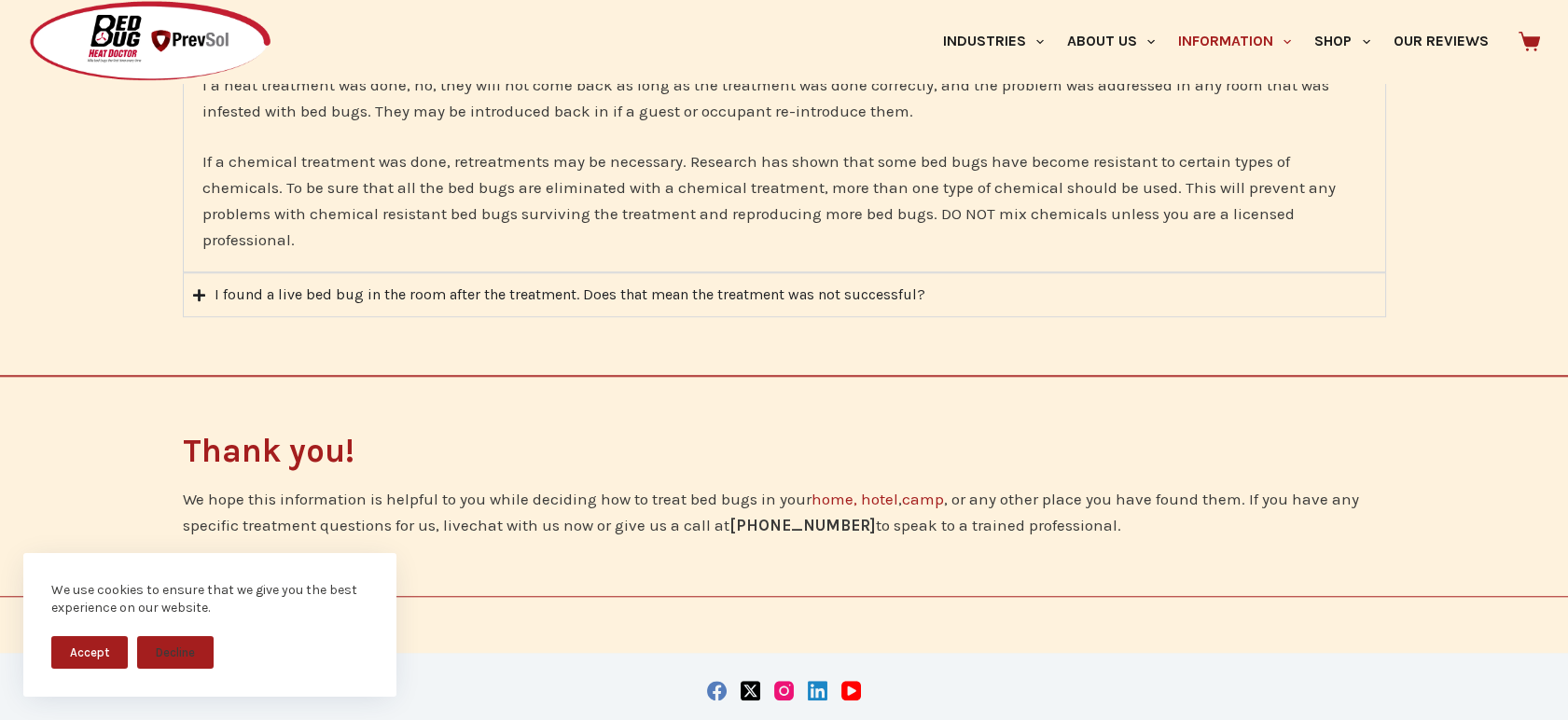
scroll to position [3381, 0]
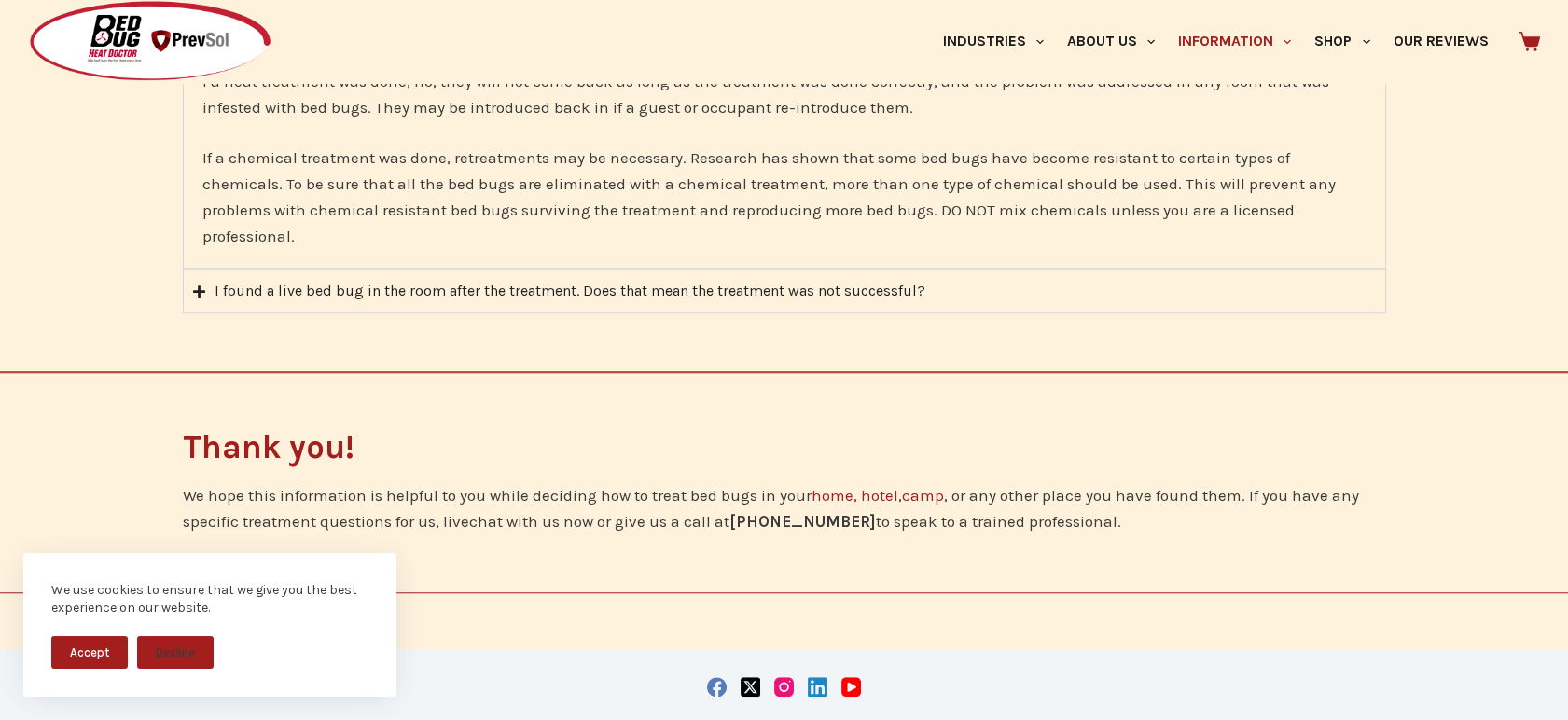
click at [825, 270] on summary "I found a live bed bug in the room after the treatment. Does that mean the trea…" at bounding box center [784, 290] width 1203 height 44
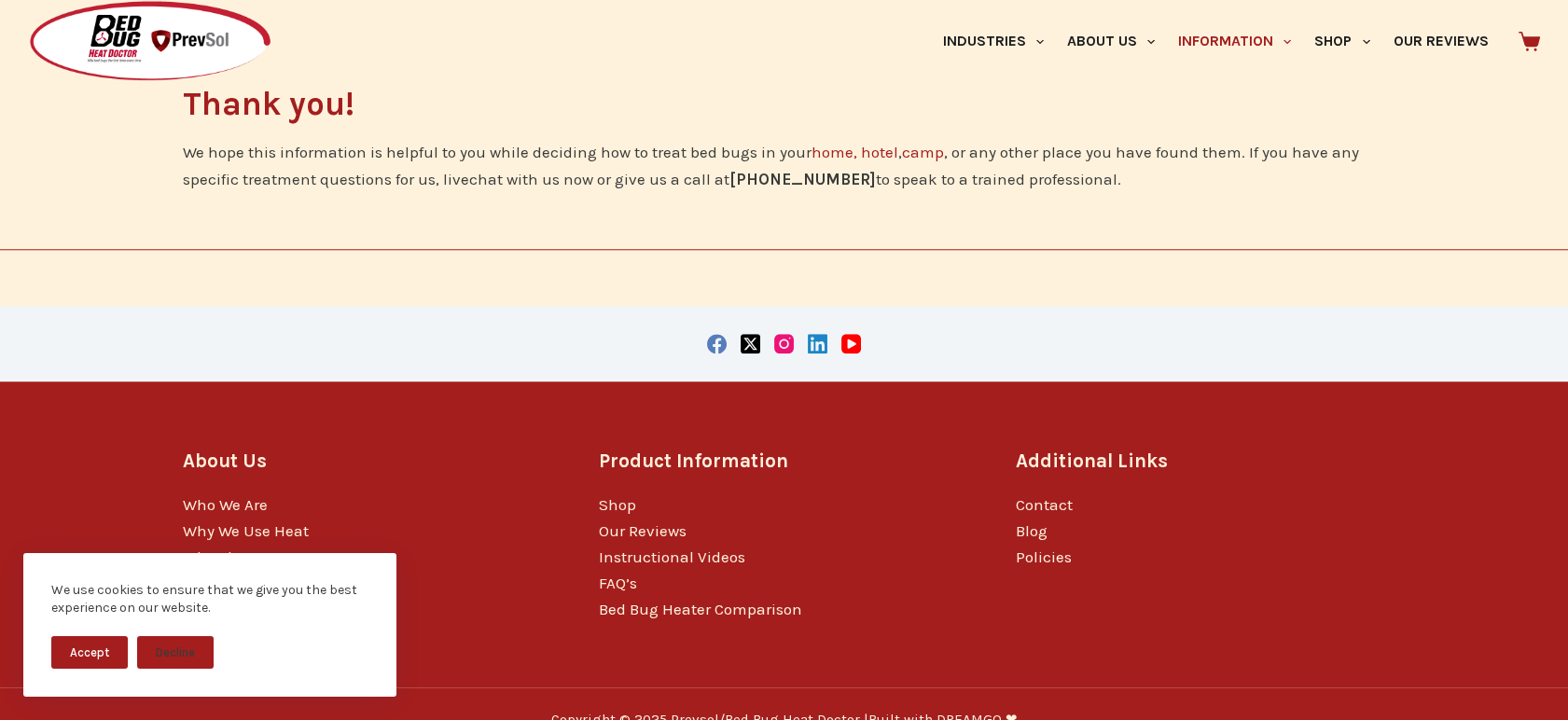
scroll to position [3643, 0]
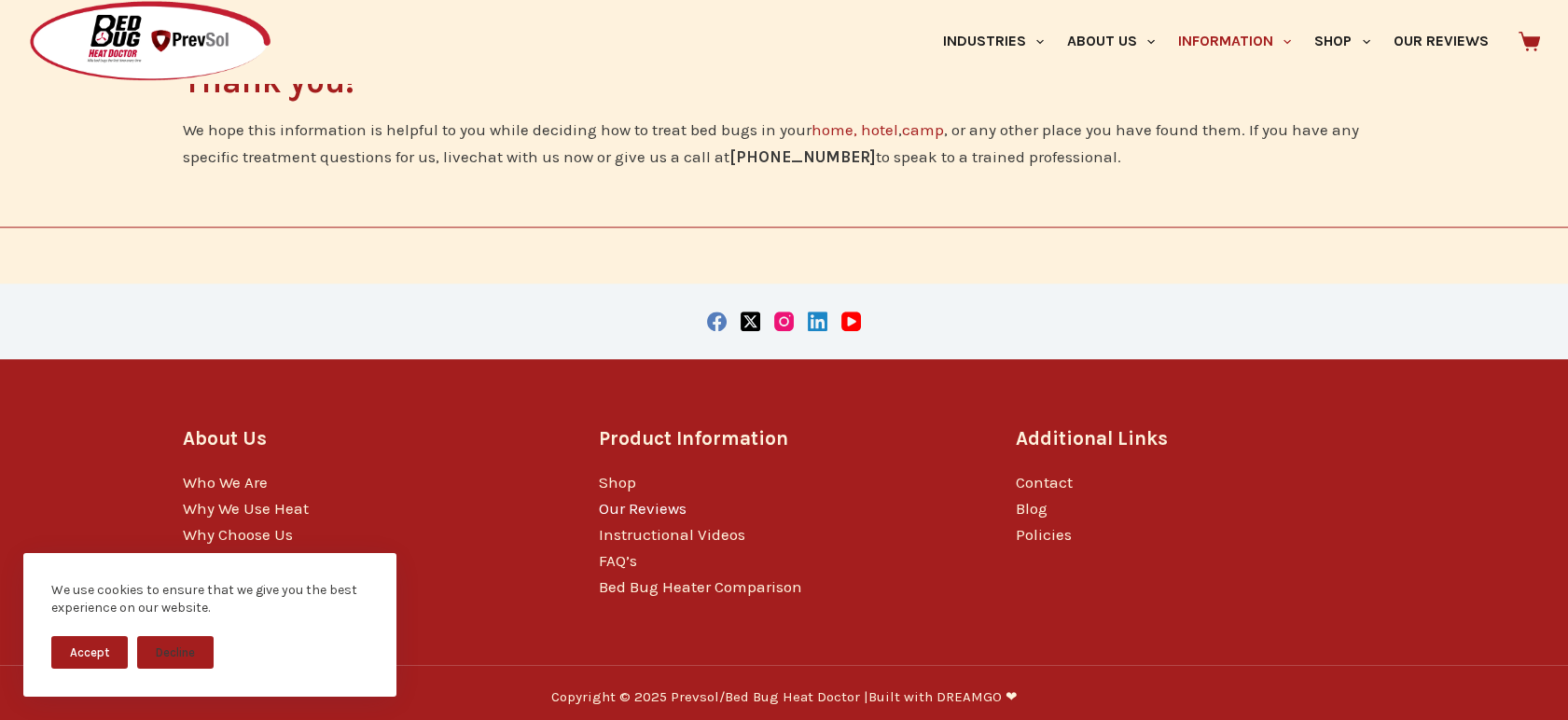
click at [686, 499] on link "Our Reviews" at bounding box center [642, 508] width 88 height 19
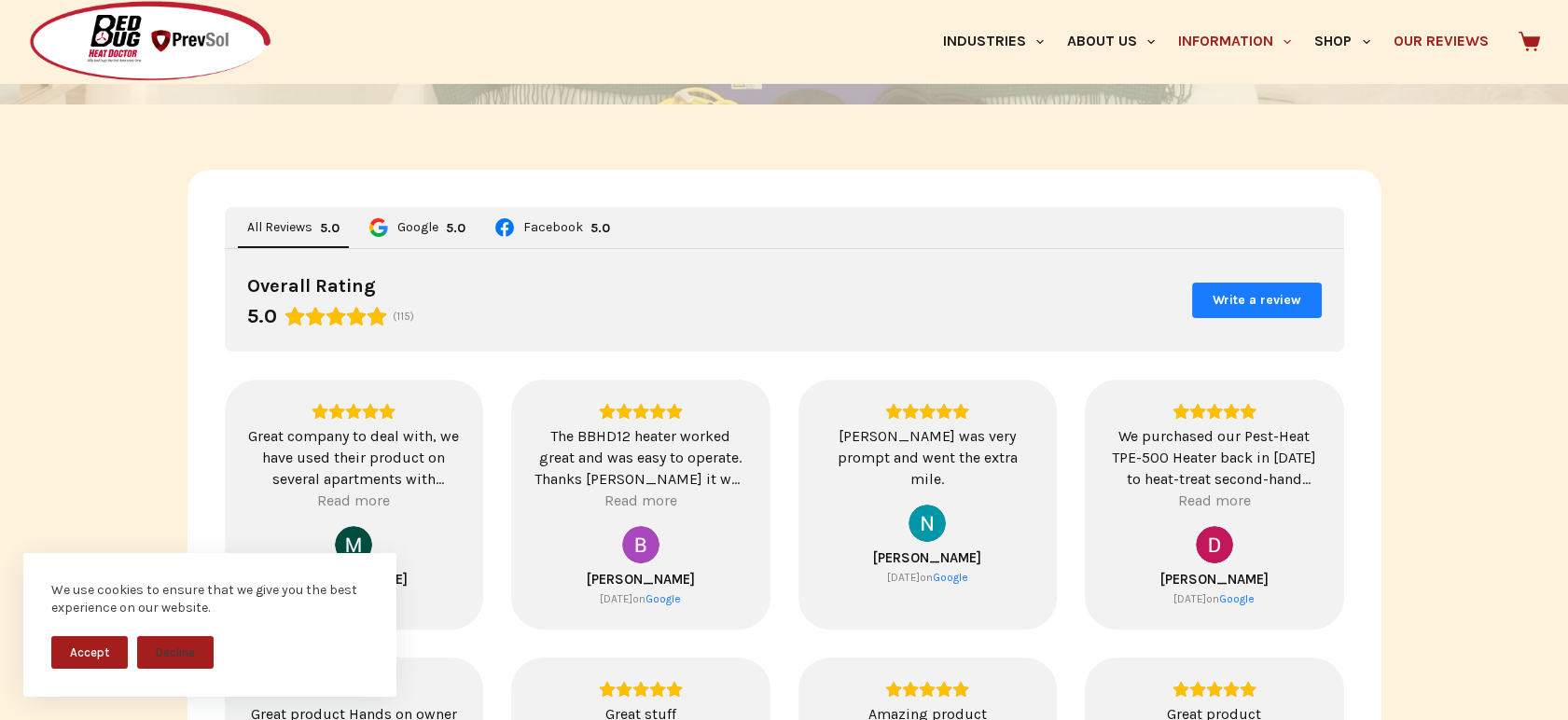
click at [1255, 43] on link "Information" at bounding box center [1235, 41] width 136 height 83
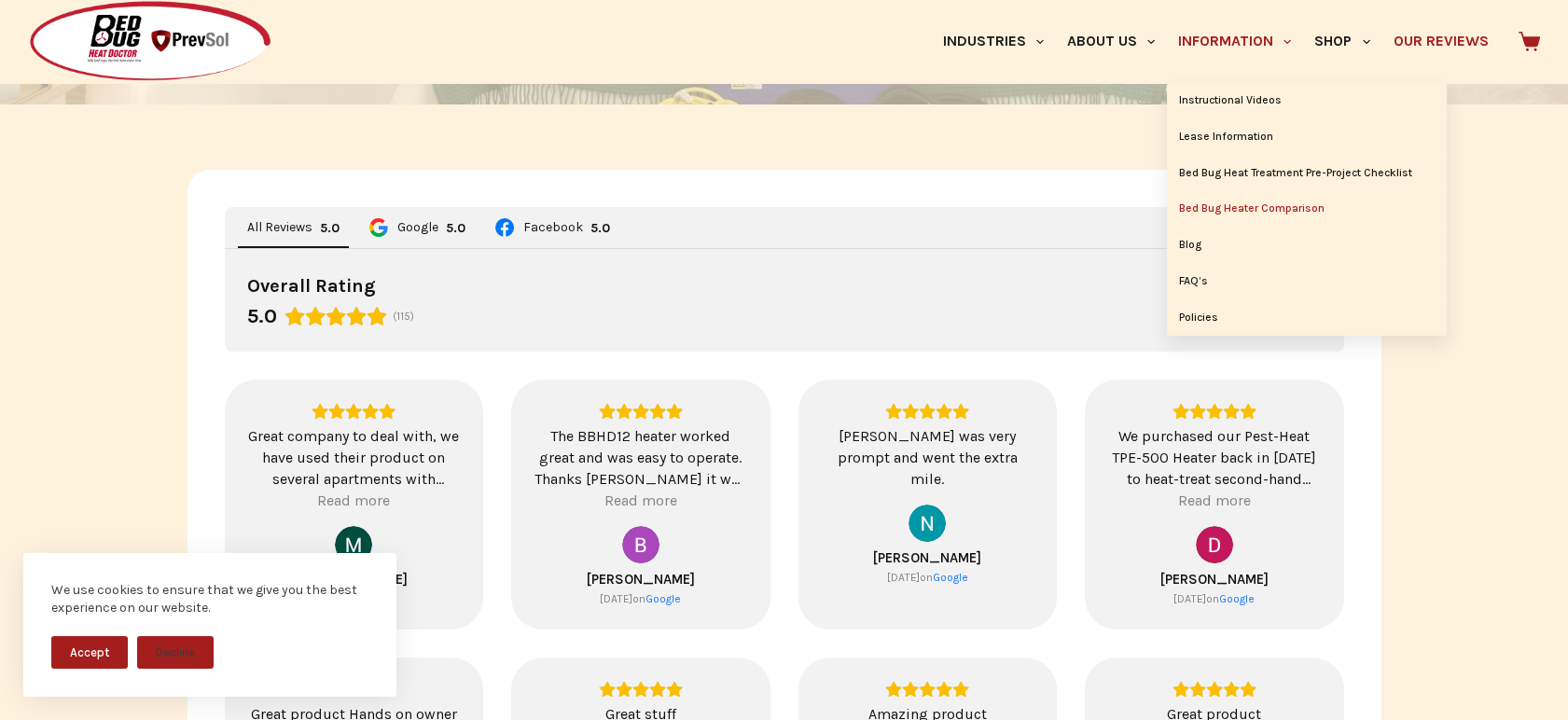
click at [1314, 215] on link "Bed Bug Heater Comparison" at bounding box center [1306, 209] width 280 height 36
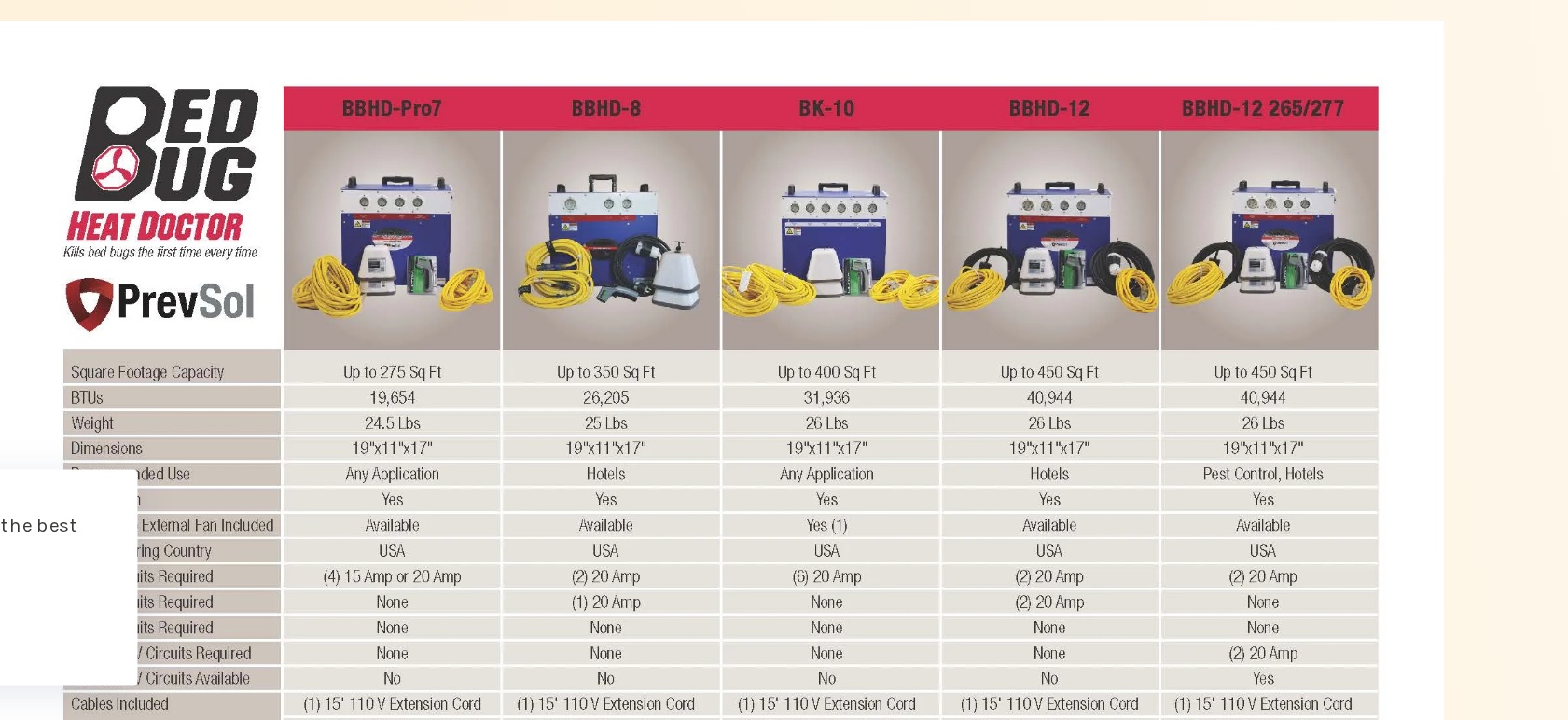
scroll to position [556, 0]
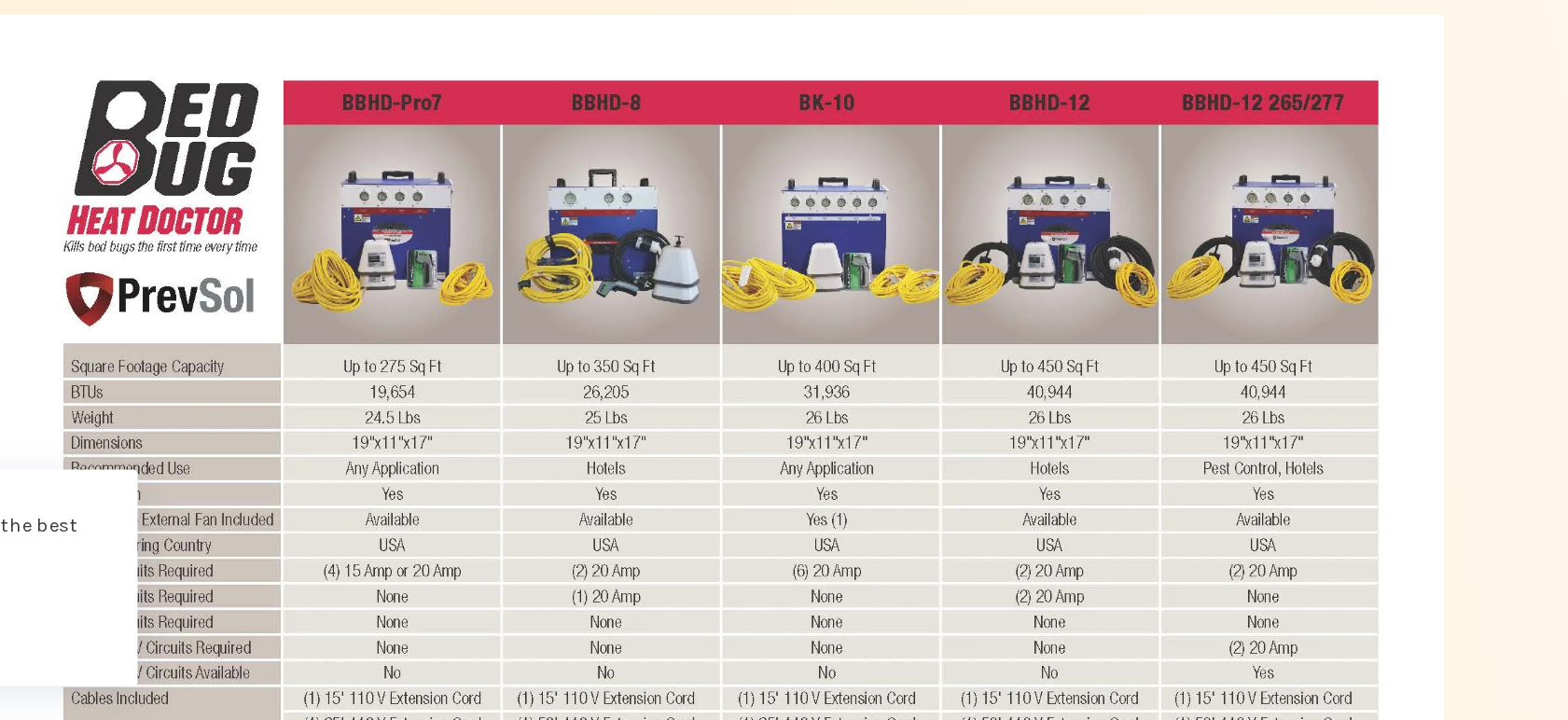
click at [579, 399] on img at bounding box center [784, 621] width 959 height 742
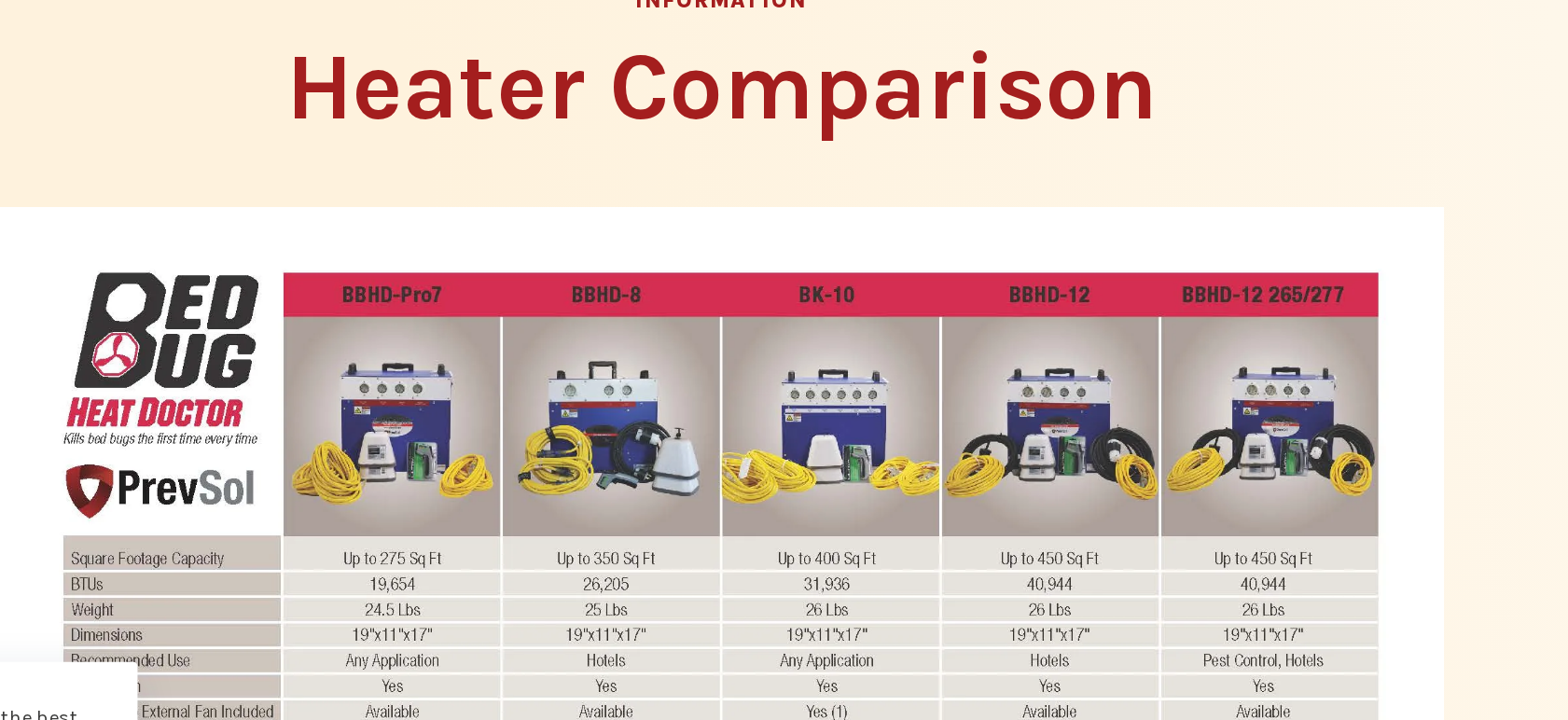
click at [573, 426] on img at bounding box center [784, 621] width 959 height 742
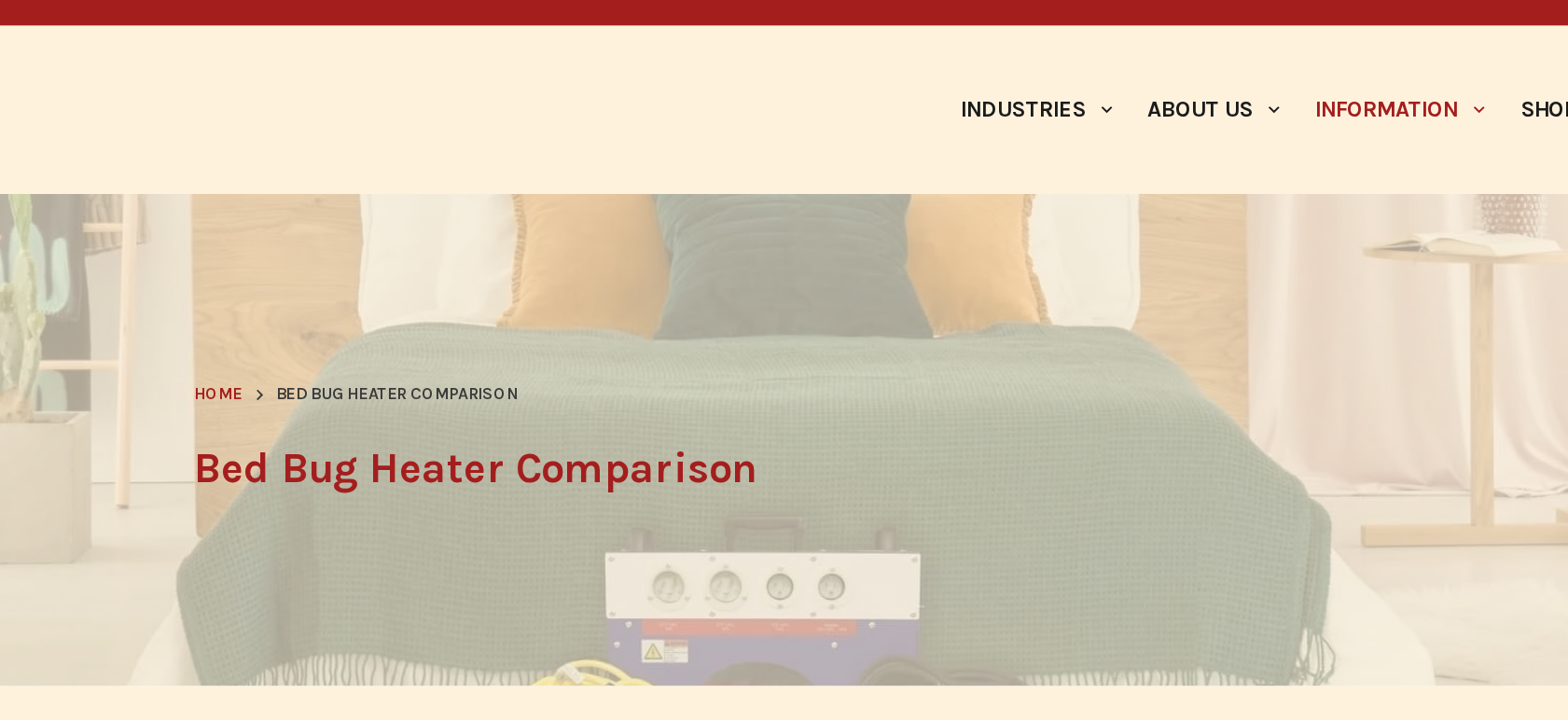
scroll to position [0, 0]
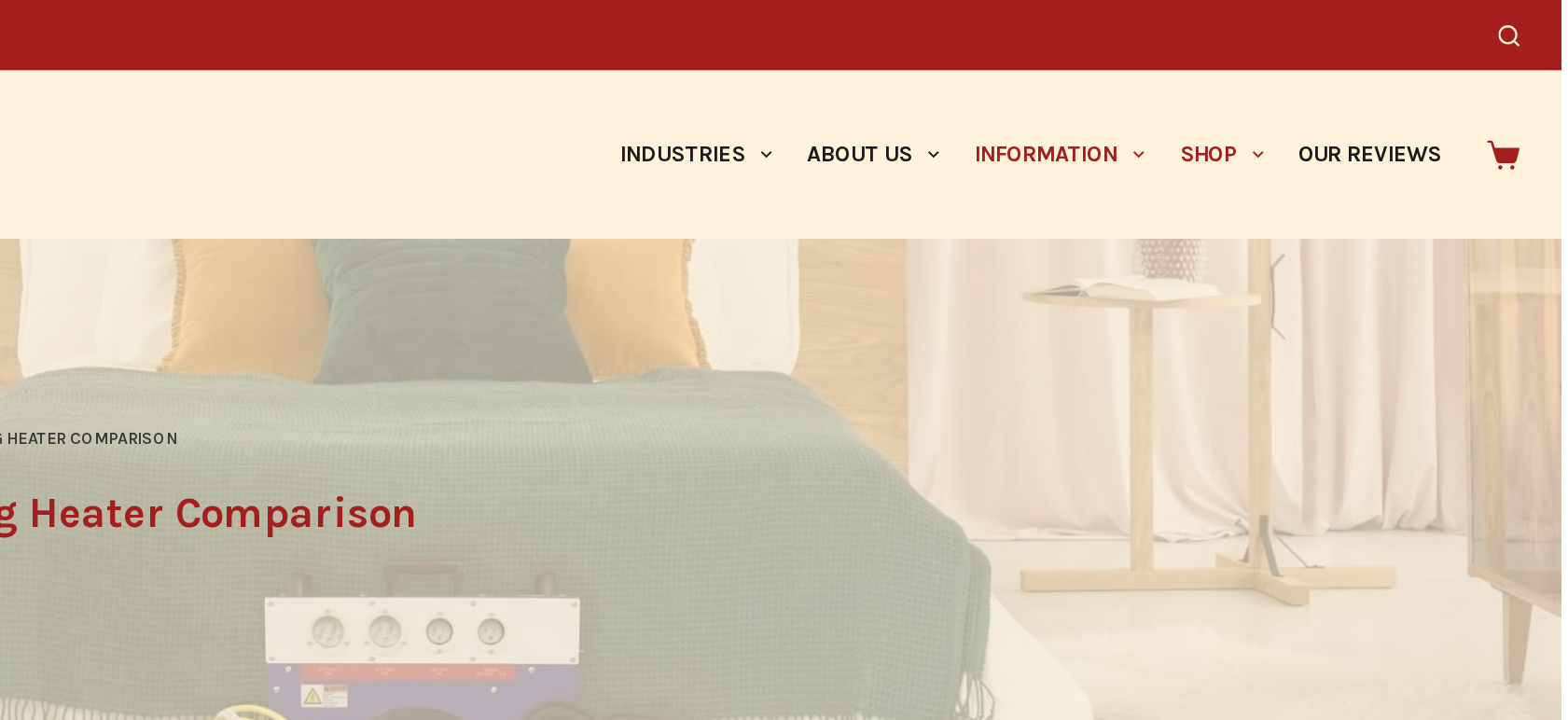
click at [1360, 106] on span "Primary" at bounding box center [1366, 103] width 23 height 23
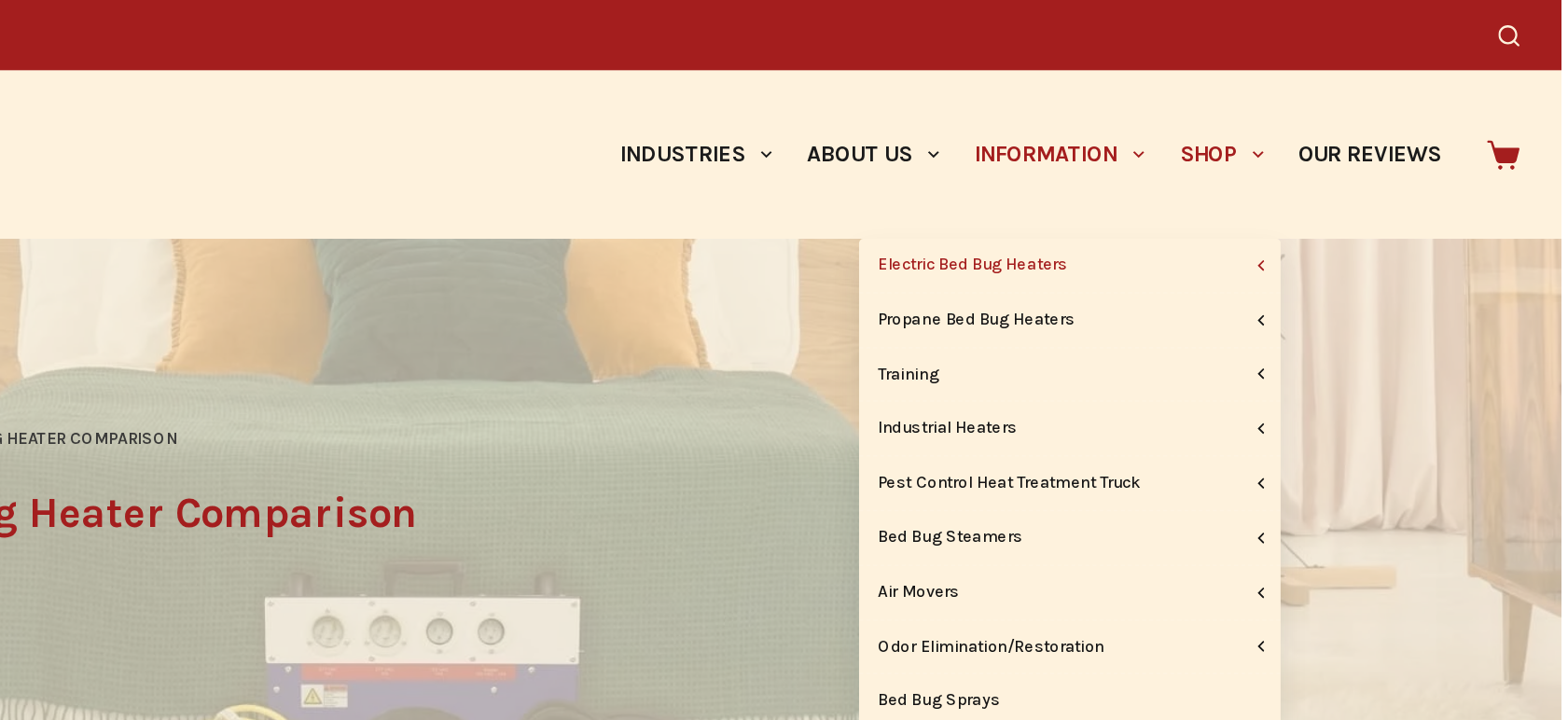
click at [1232, 180] on link "Electric Bed Bug Heaters" at bounding box center [1241, 177] width 280 height 36
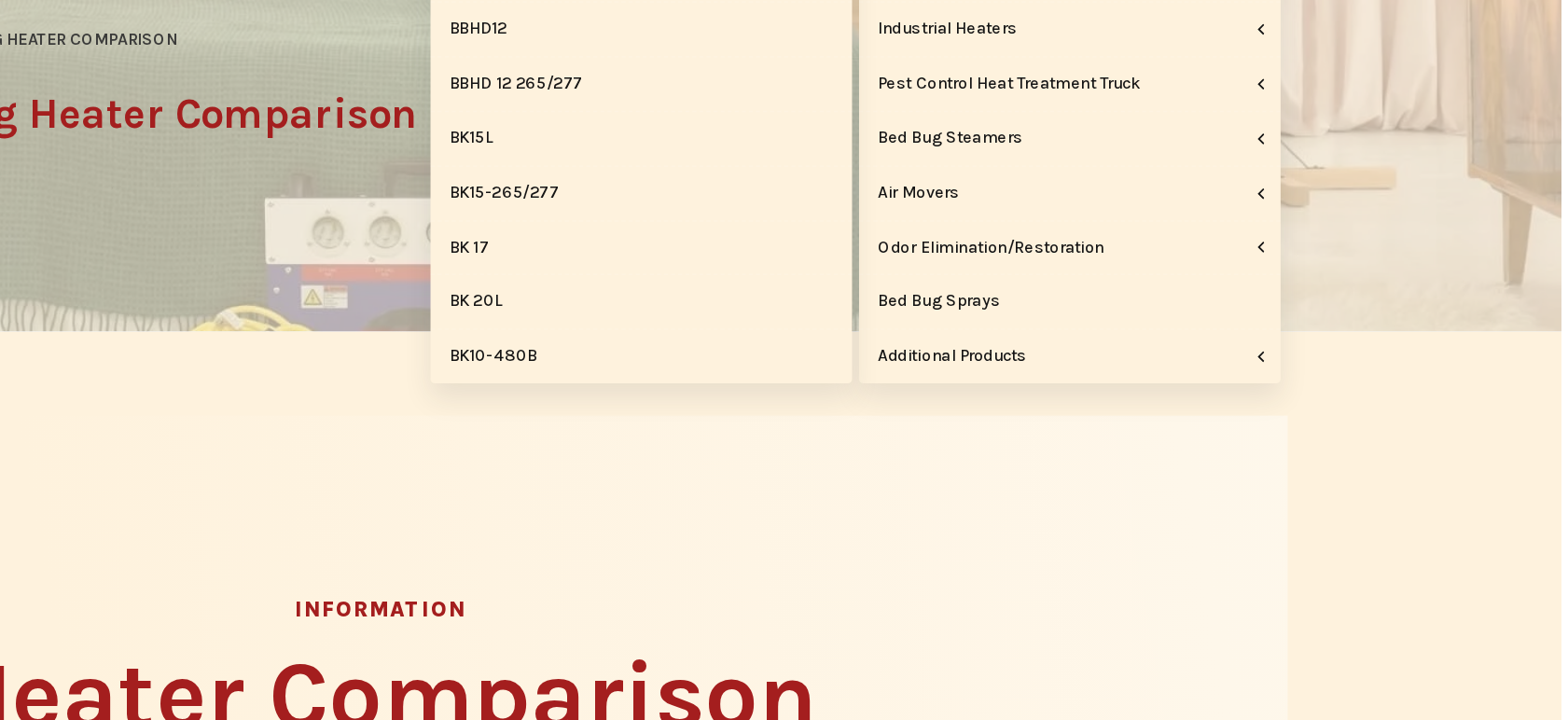
scroll to position [77, 0]
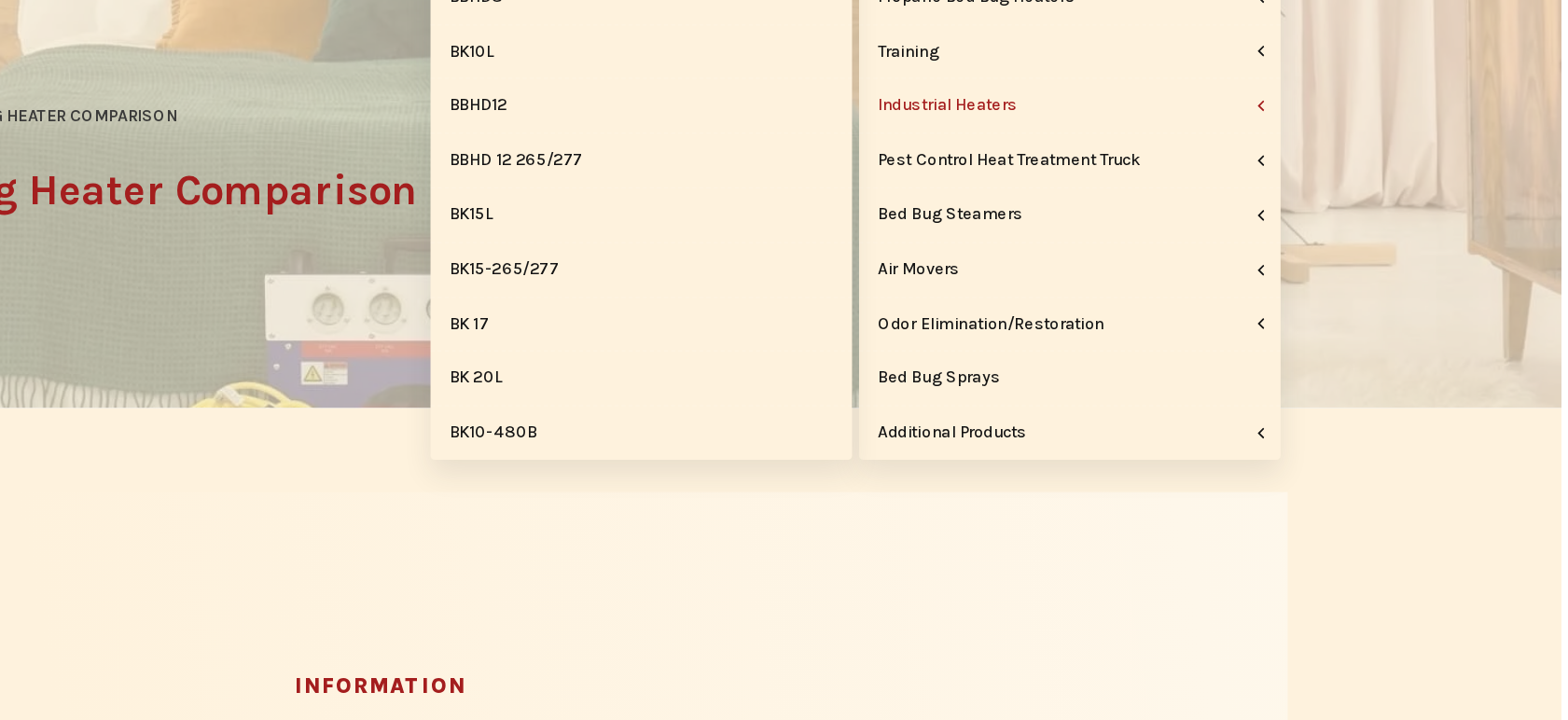
click at [1195, 208] on link "Industrial Heaters" at bounding box center [1241, 207] width 280 height 36
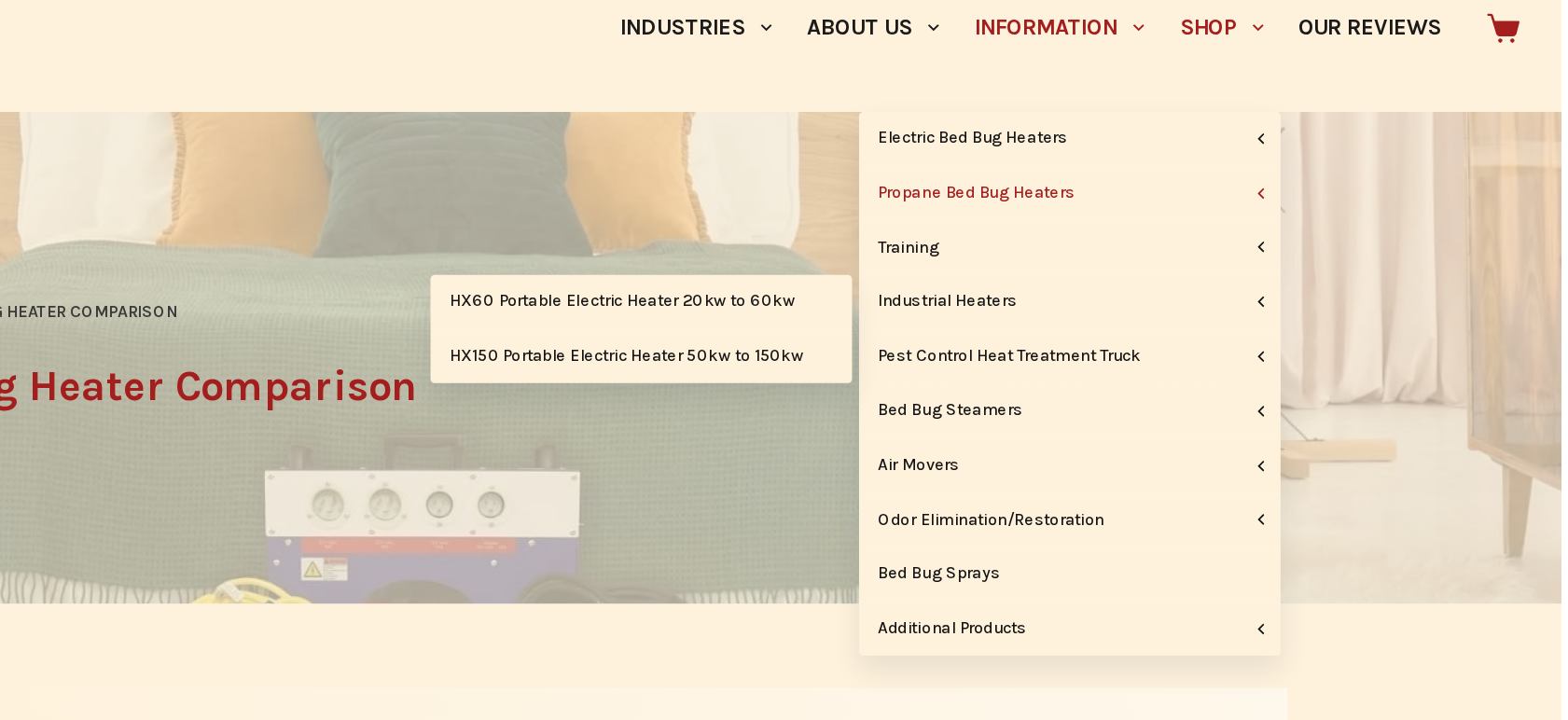
click at [1229, 136] on link "Propane Bed Bug Heaters" at bounding box center [1241, 135] width 280 height 36
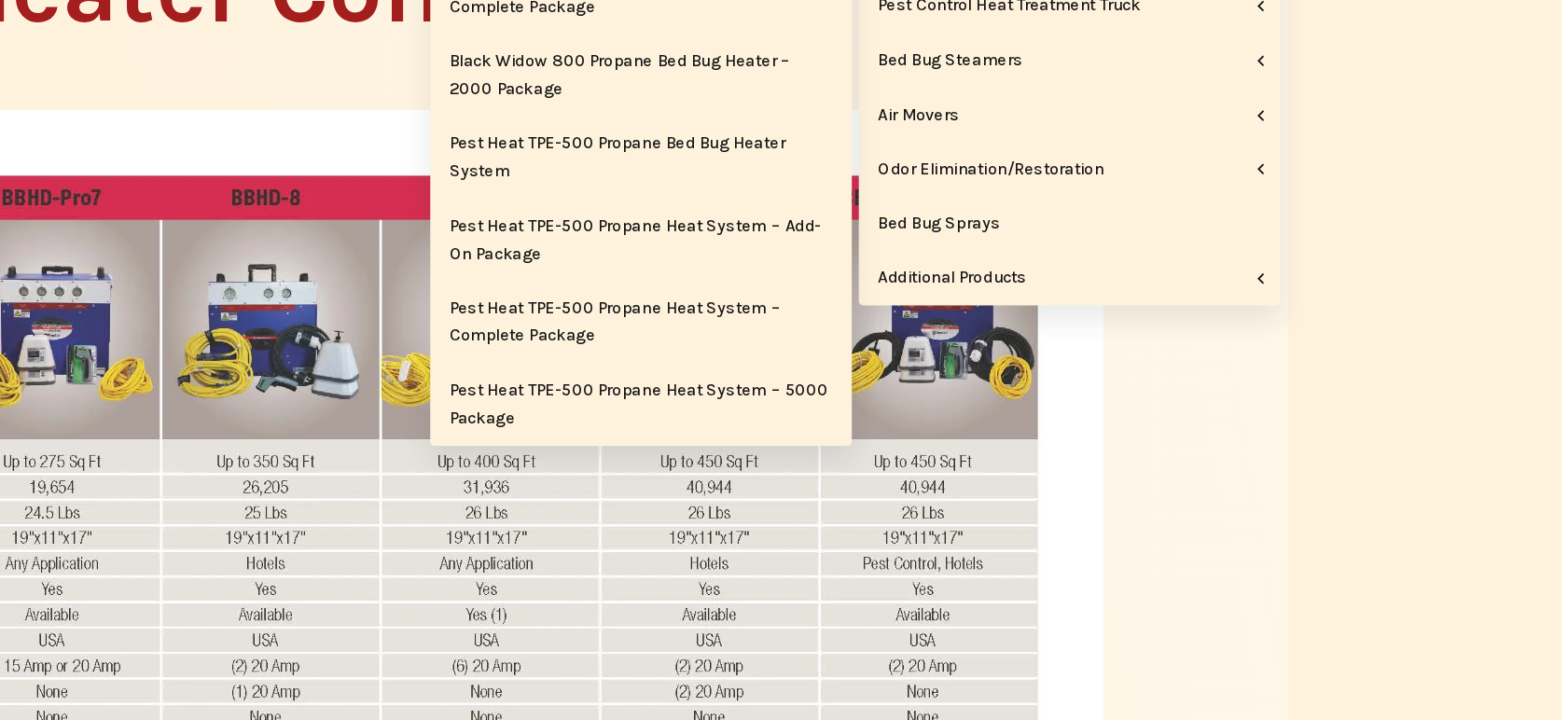
scroll to position [537, 0]
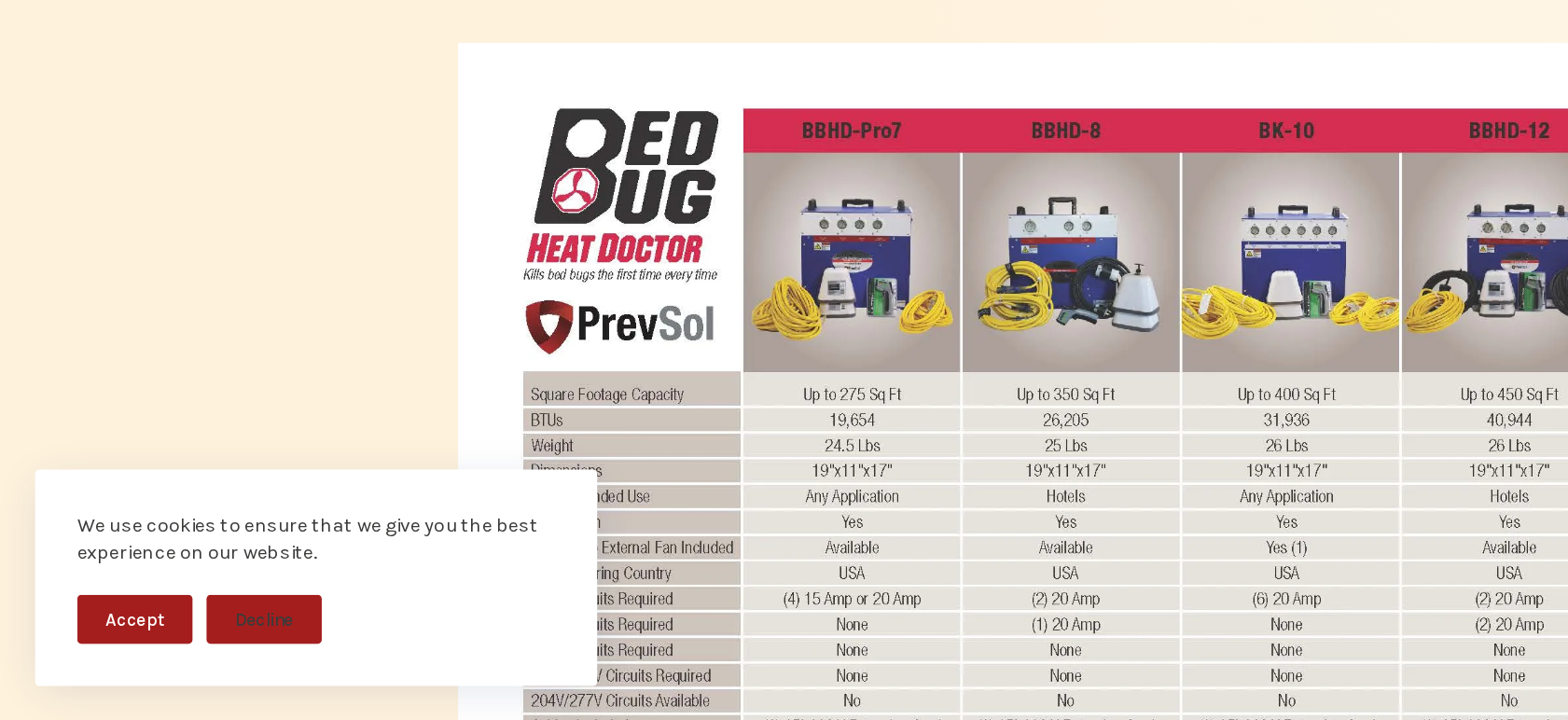
click at [586, 452] on img at bounding box center [784, 640] width 959 height 742
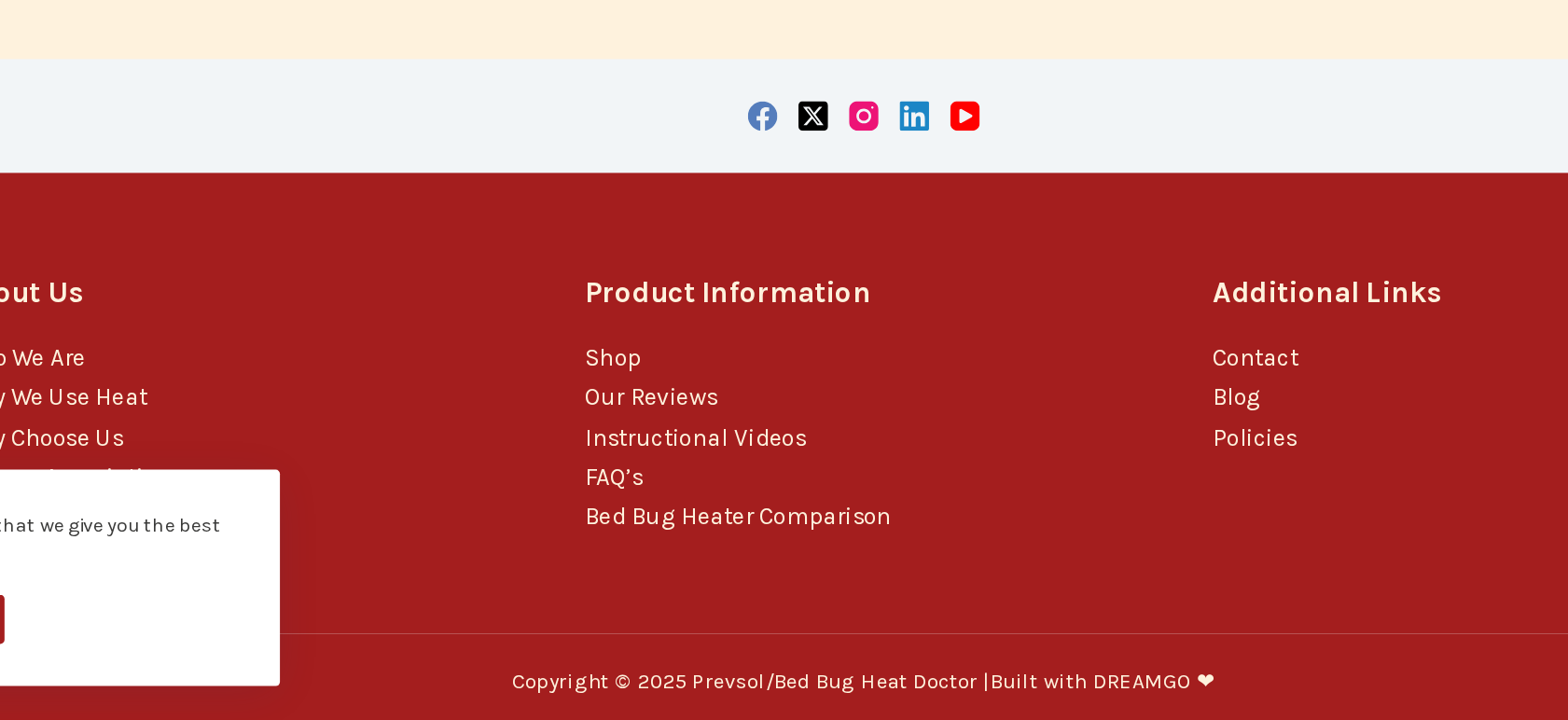
scroll to position [2210, 0]
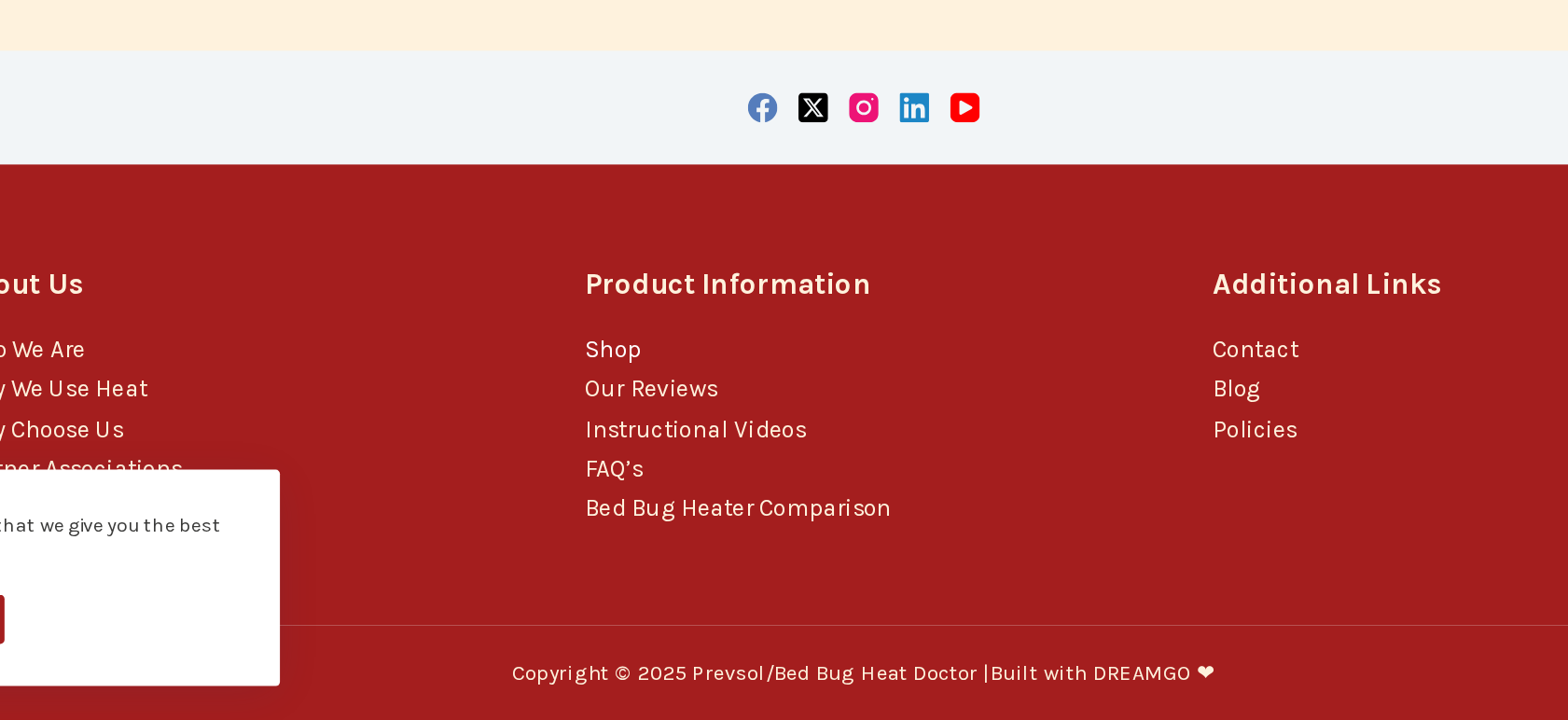
click at [628, 472] on link "Shop" at bounding box center [618, 472] width 38 height 19
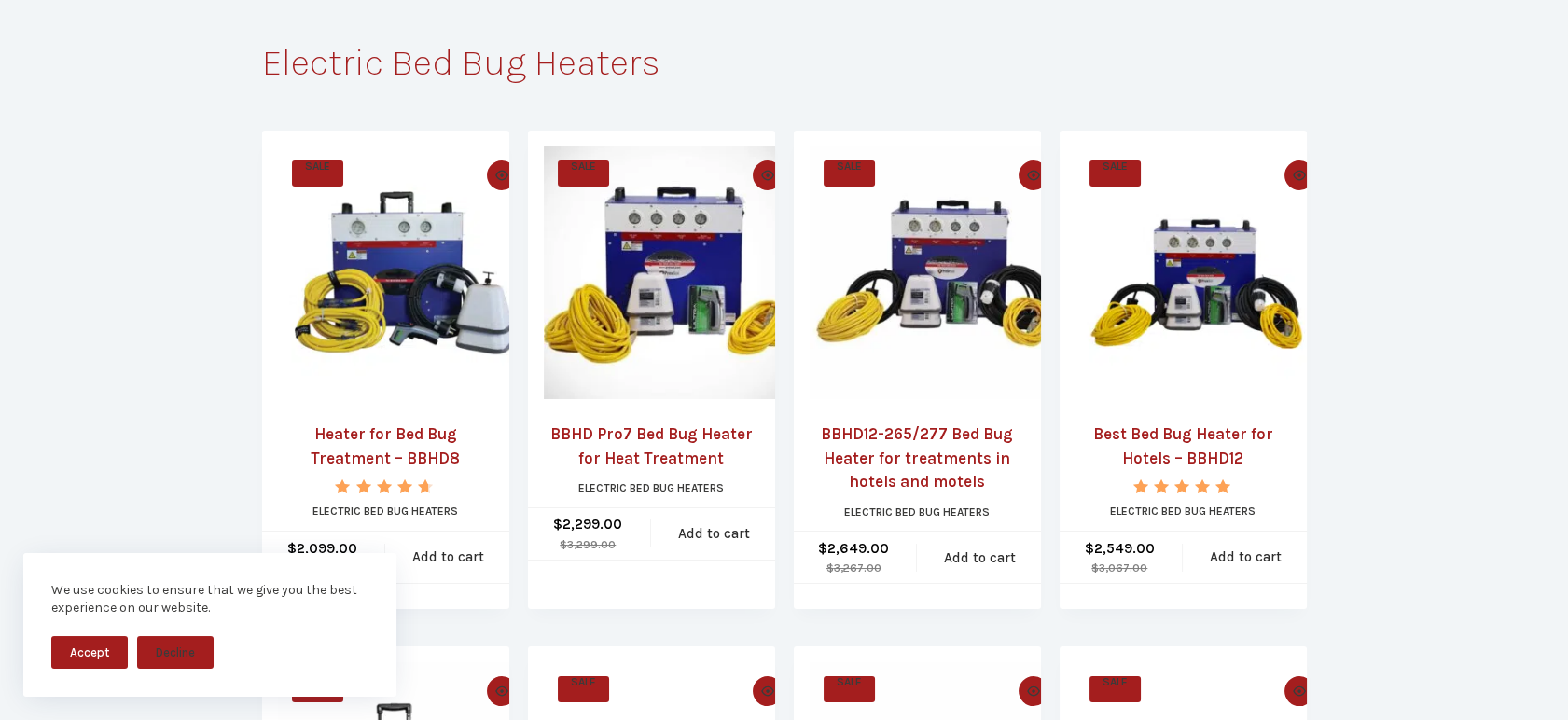
scroll to position [166, 0]
click at [420, 428] on link "Heater for Bed Bug Treatment – BBHD8" at bounding box center [385, 445] width 215 height 47
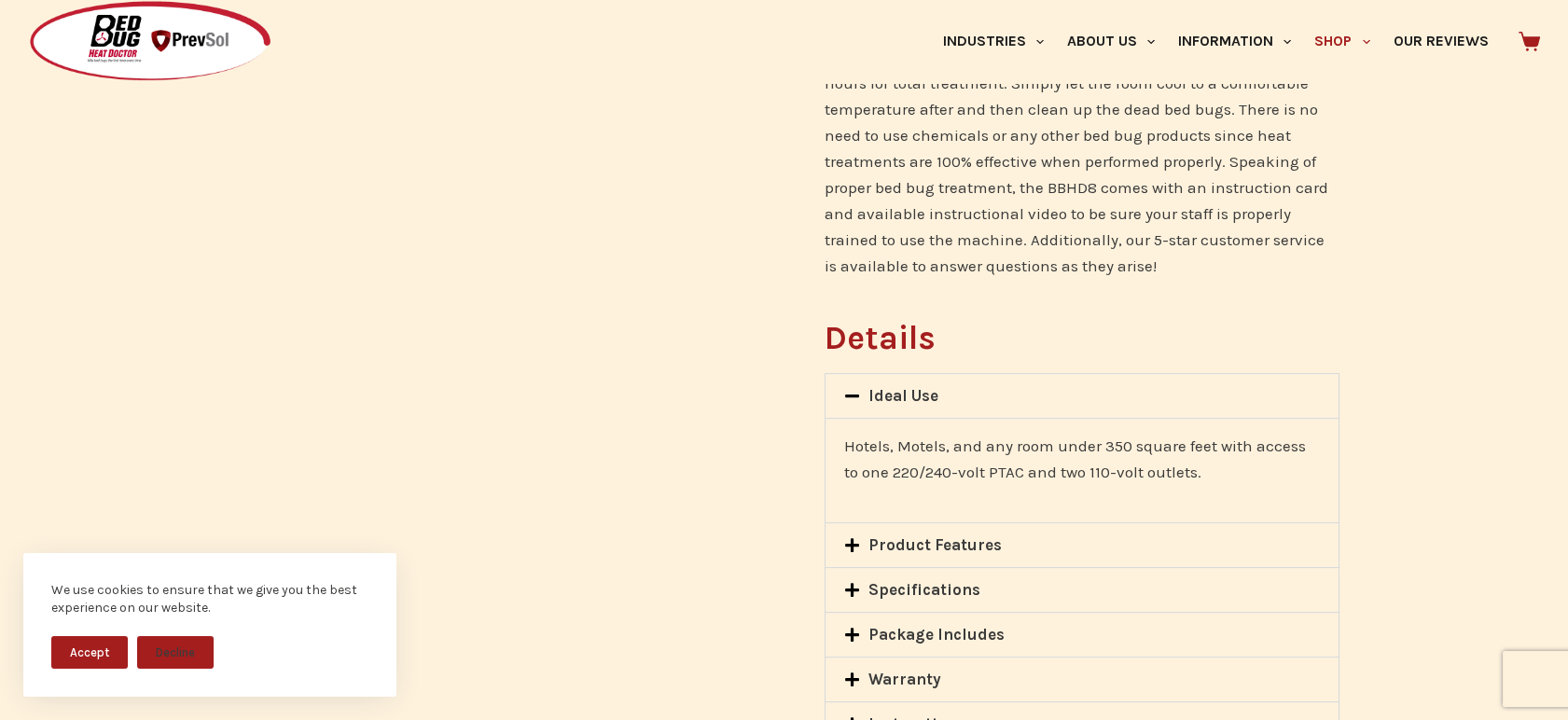
scroll to position [1461, 0]
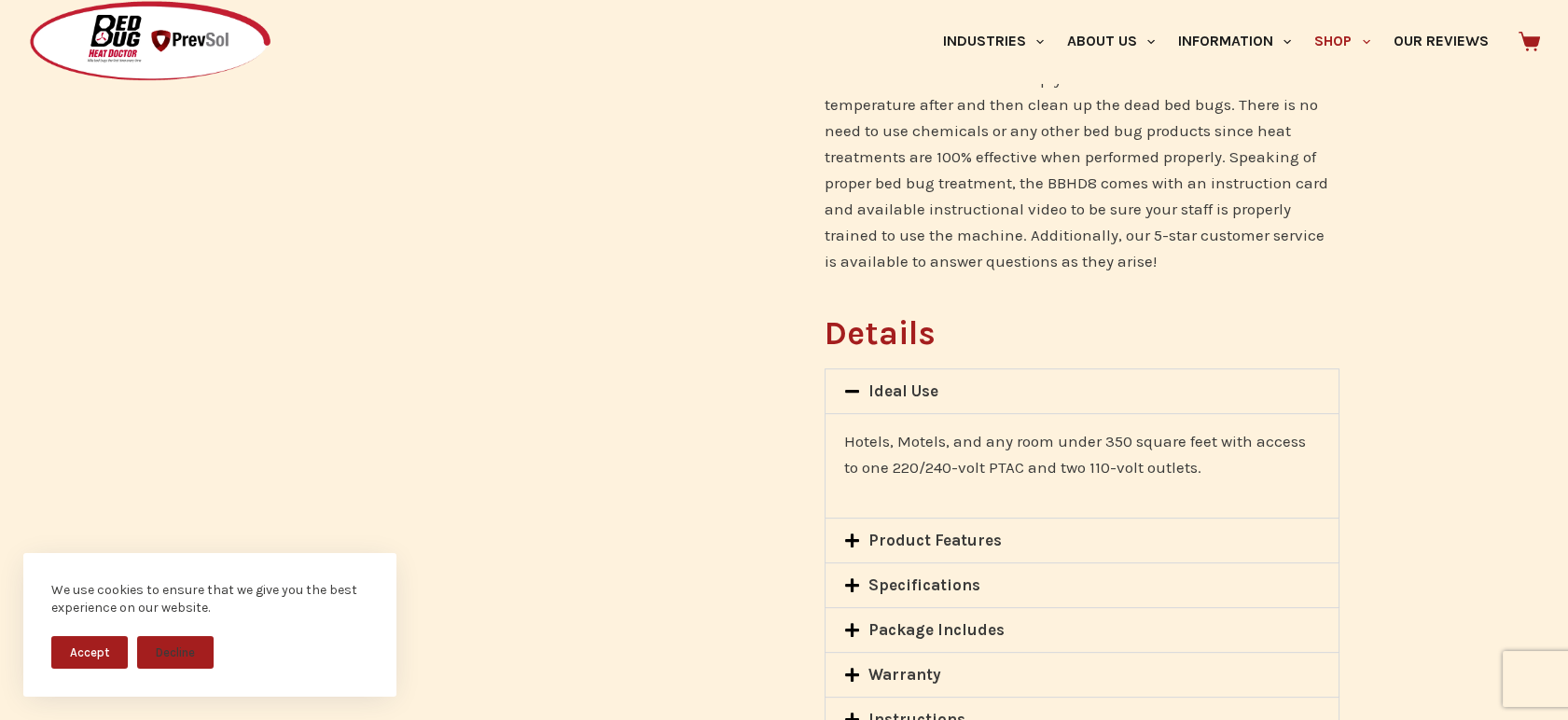
click at [941, 530] on link "Product Features" at bounding box center [935, 539] width 133 height 19
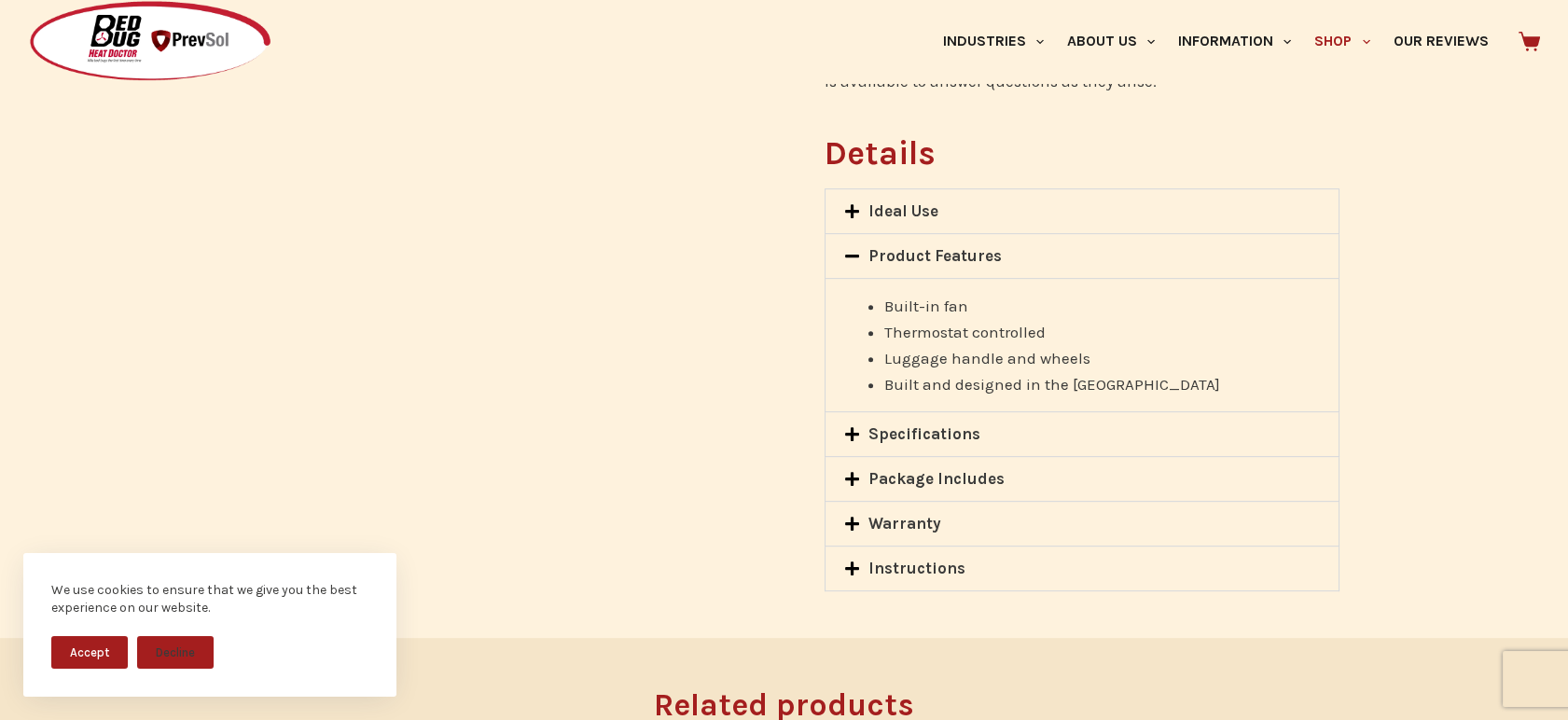
scroll to position [1642, 0]
click at [976, 455] on div "Package Includes" at bounding box center [1082, 477] width 512 height 43
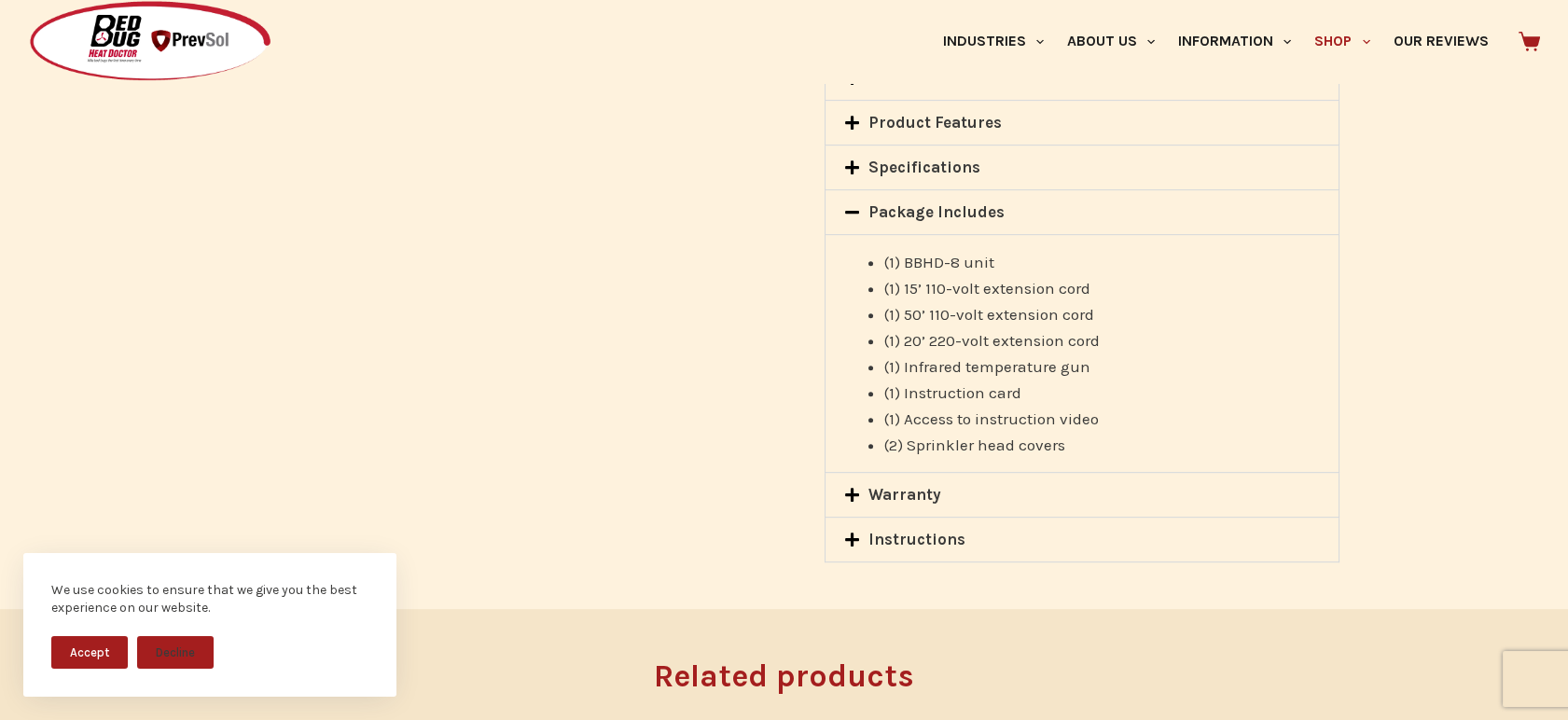
scroll to position [1775, 0]
click at [911, 528] on link "Instructions" at bounding box center [917, 537] width 97 height 19
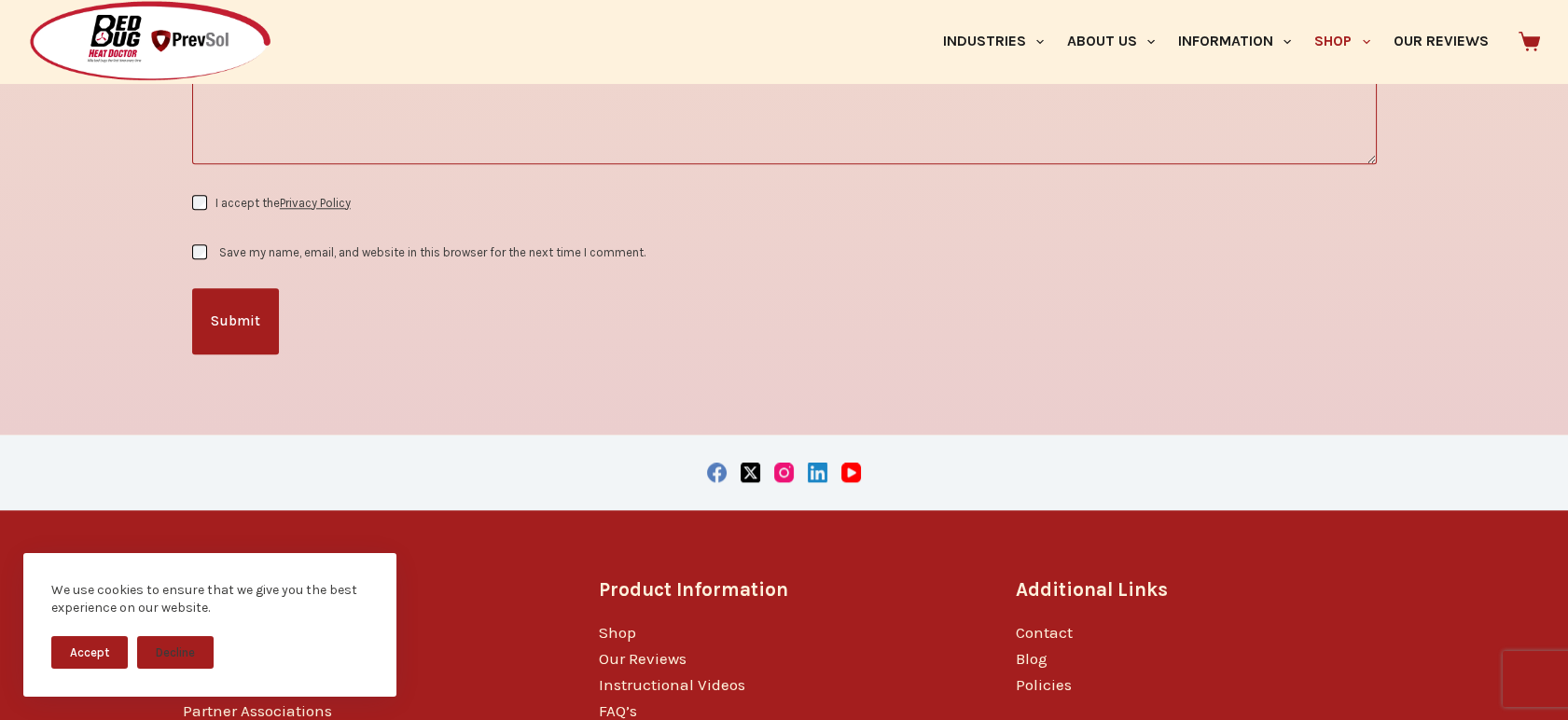
scroll to position [4109, 0]
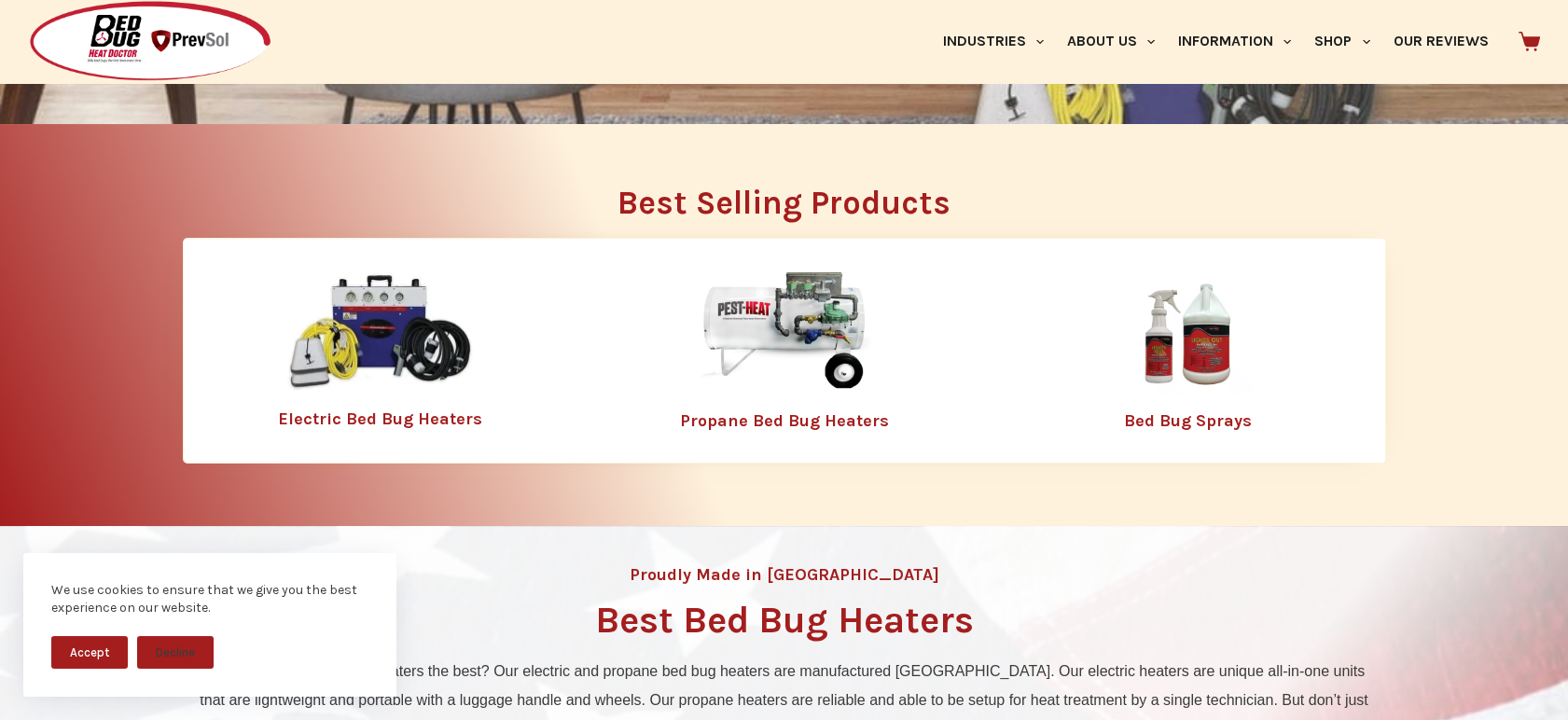
scroll to position [530, 0]
